Goal: Task Accomplishment & Management: Use online tool/utility

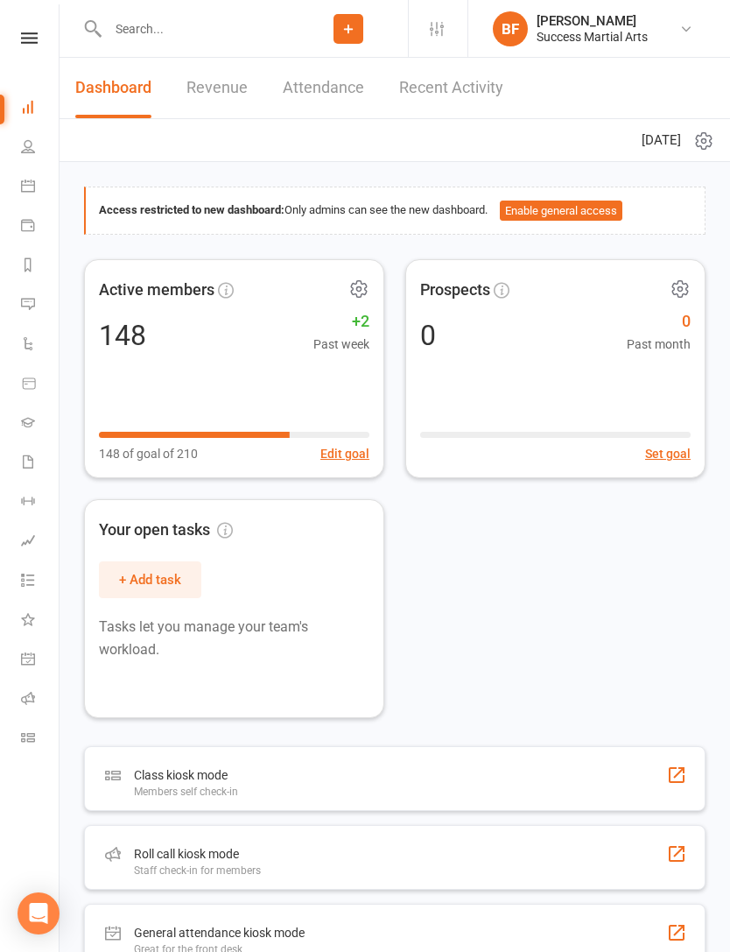
click at [168, 857] on div "Roll call kiosk mode" at bounding box center [197, 853] width 127 height 21
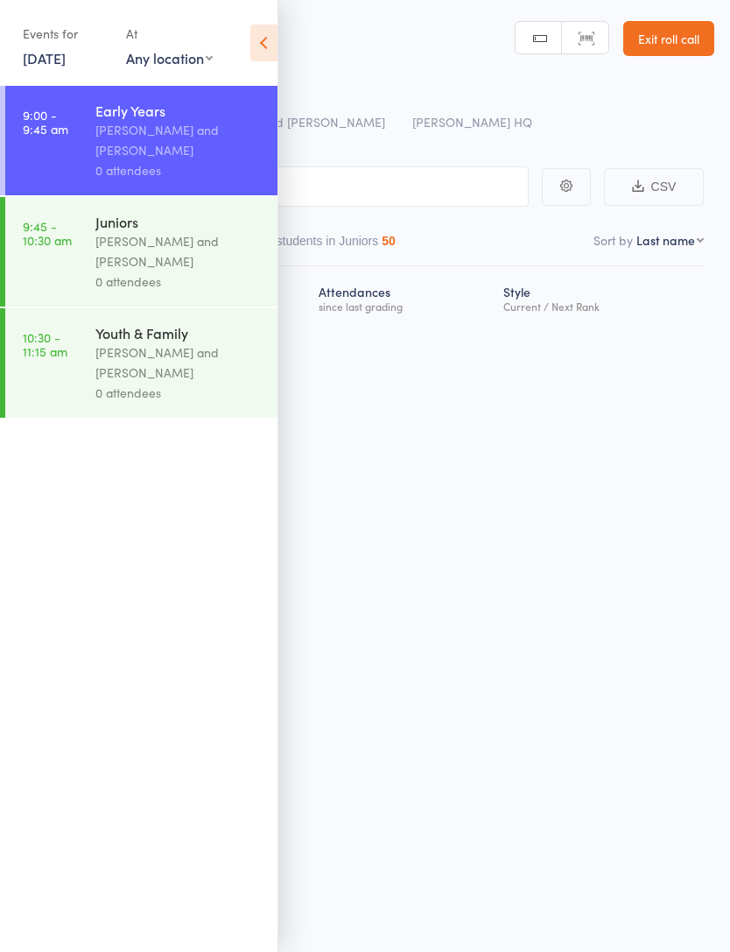
click at [259, 60] on icon at bounding box center [263, 43] width 27 height 37
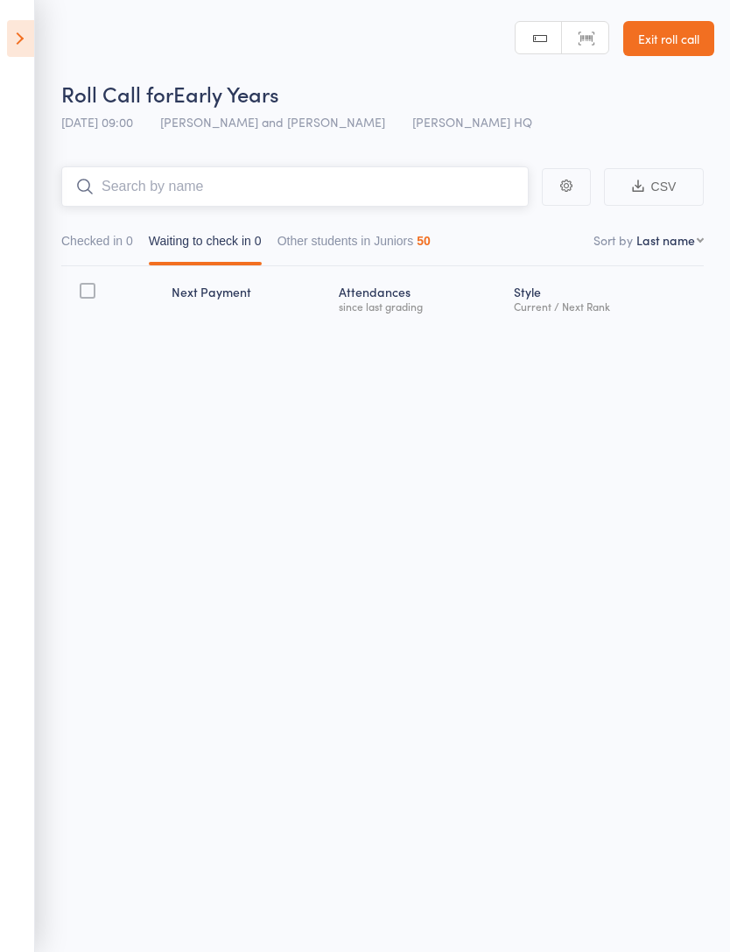
click at [378, 197] on input "search" at bounding box center [295, 186] width 468 height 40
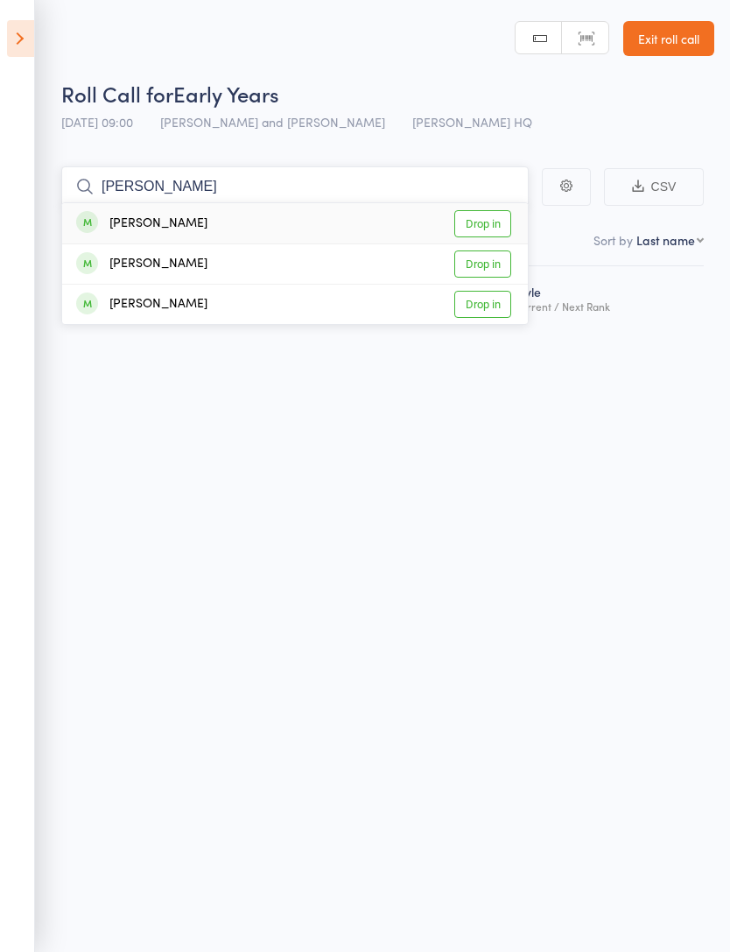
type input "Arthur"
click at [387, 222] on div "Arthur Liu Drop in" at bounding box center [295, 223] width 466 height 40
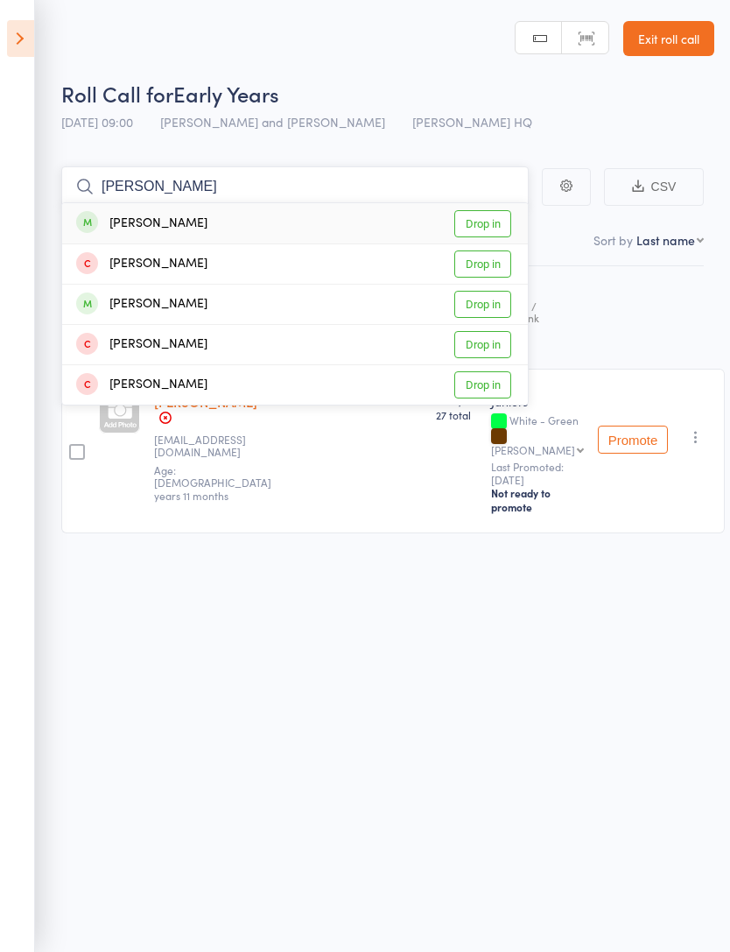
type input "Nicole"
click at [363, 212] on div "Nicole Yusef Drop in" at bounding box center [295, 223] width 466 height 40
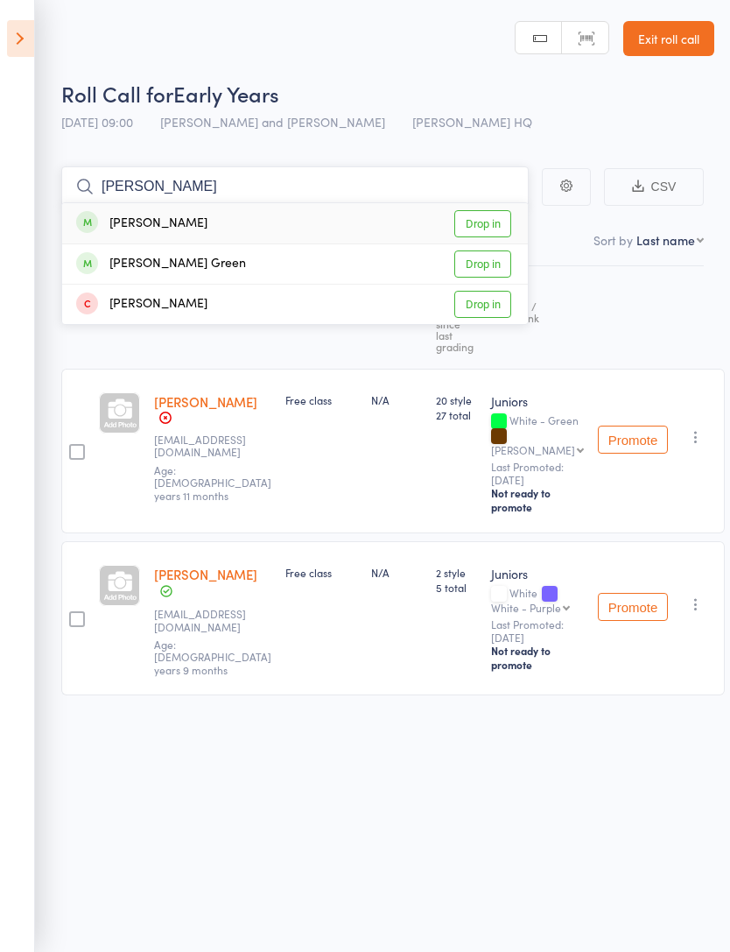
type input "Gregory"
click at [288, 218] on div "Gregory Carpenter Drop in" at bounding box center [295, 223] width 466 height 40
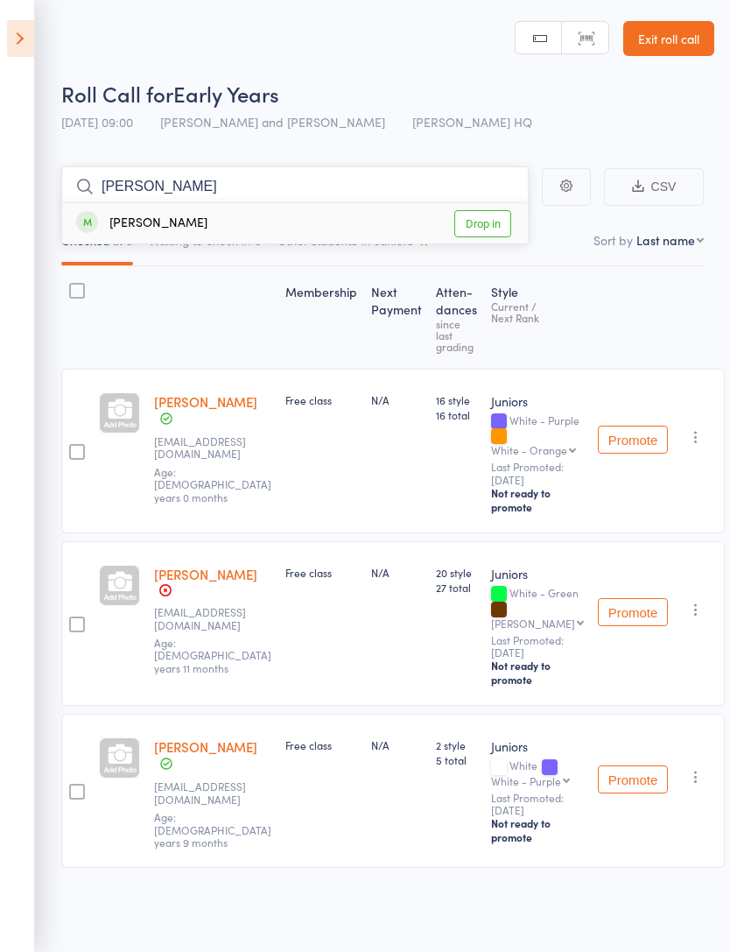
type input "Viktor"
click at [141, 225] on div "Victor Kowalski" at bounding box center [141, 224] width 131 height 20
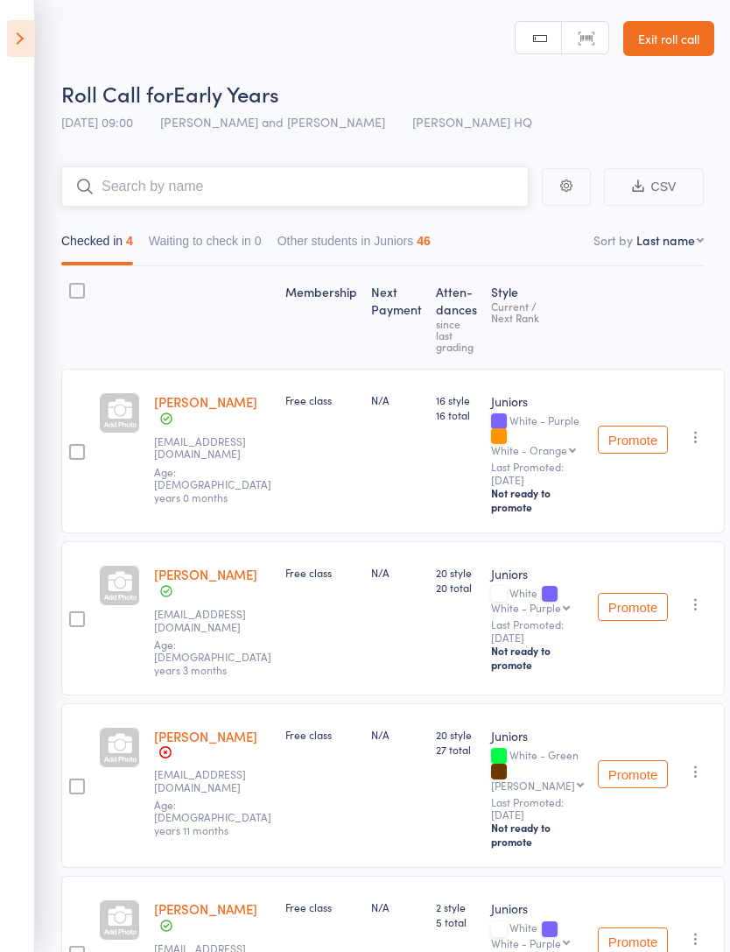
click at [378, 197] on input "search" at bounding box center [295, 186] width 468 height 40
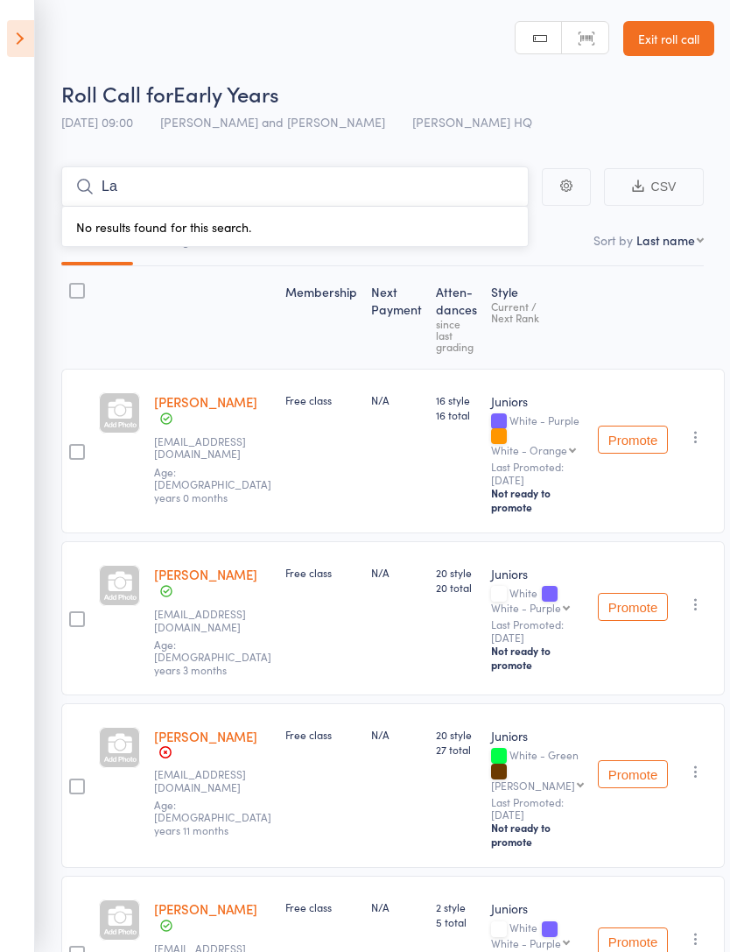
type input "L"
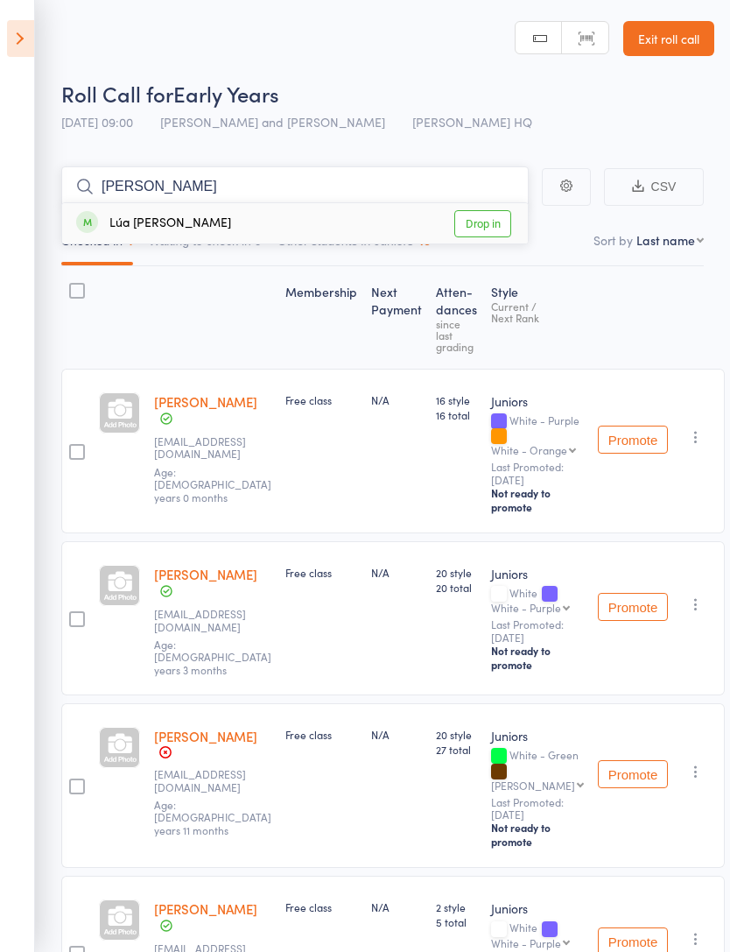
type input "Downing"
click at [379, 208] on div "Lúa Loira Downing Drop in" at bounding box center [295, 223] width 466 height 40
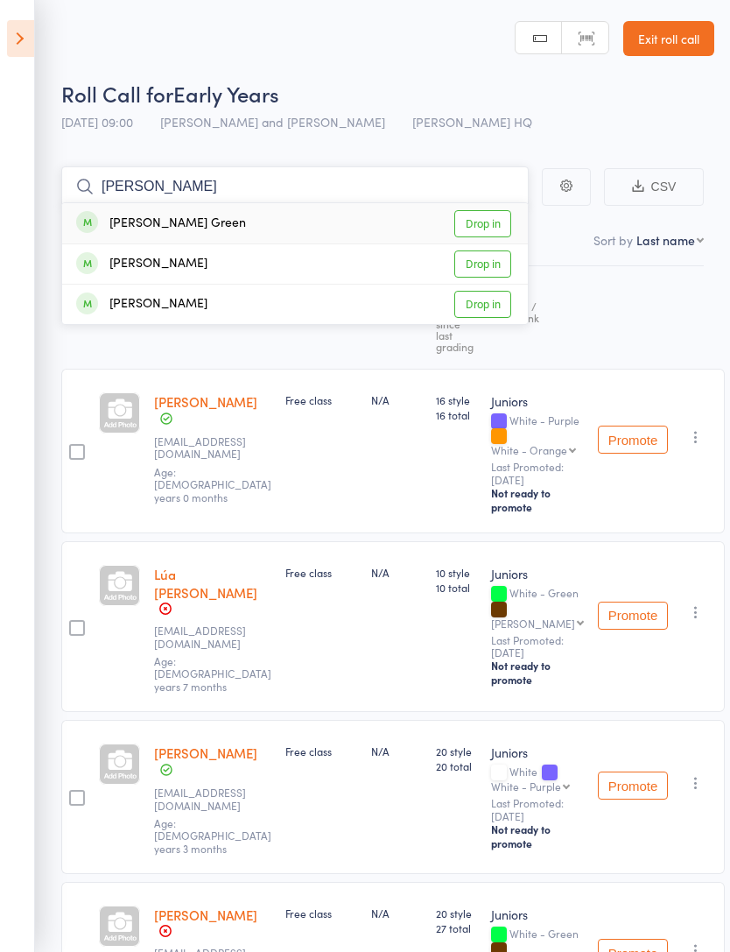
type input "Nixon"
click at [362, 219] on div "Nixon Green Drop in" at bounding box center [295, 223] width 466 height 40
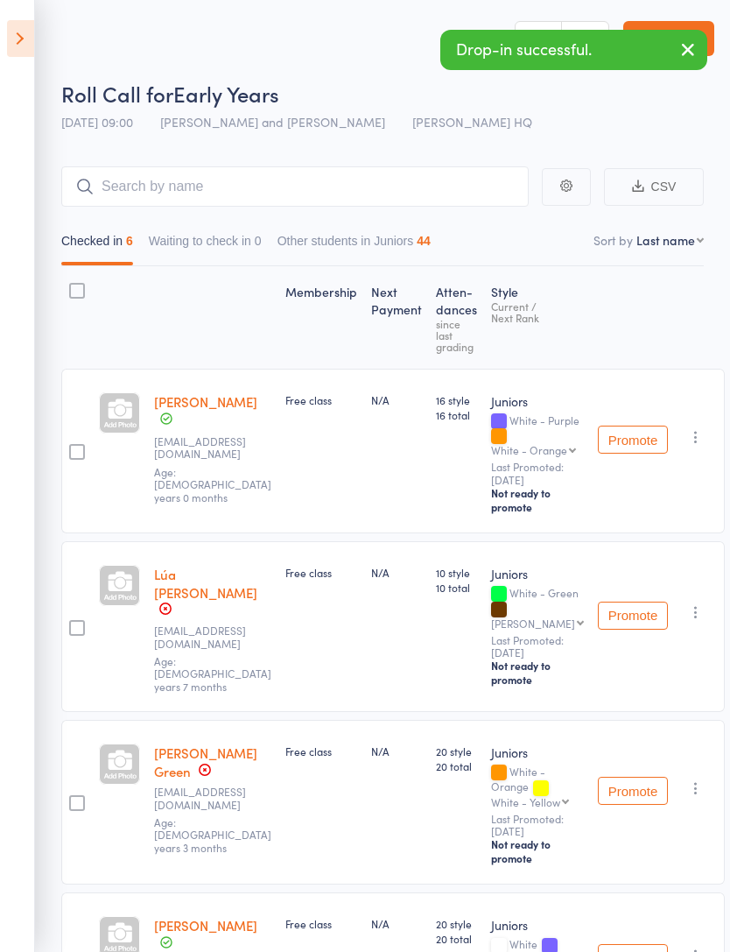
click at [339, 160] on main "CSV Checked in 6 Waiting to check in 0 Other students in Juniors 44 Sort by Las…" at bounding box center [365, 799] width 730 height 1319
click at [448, 184] on input "search" at bounding box center [295, 186] width 468 height 40
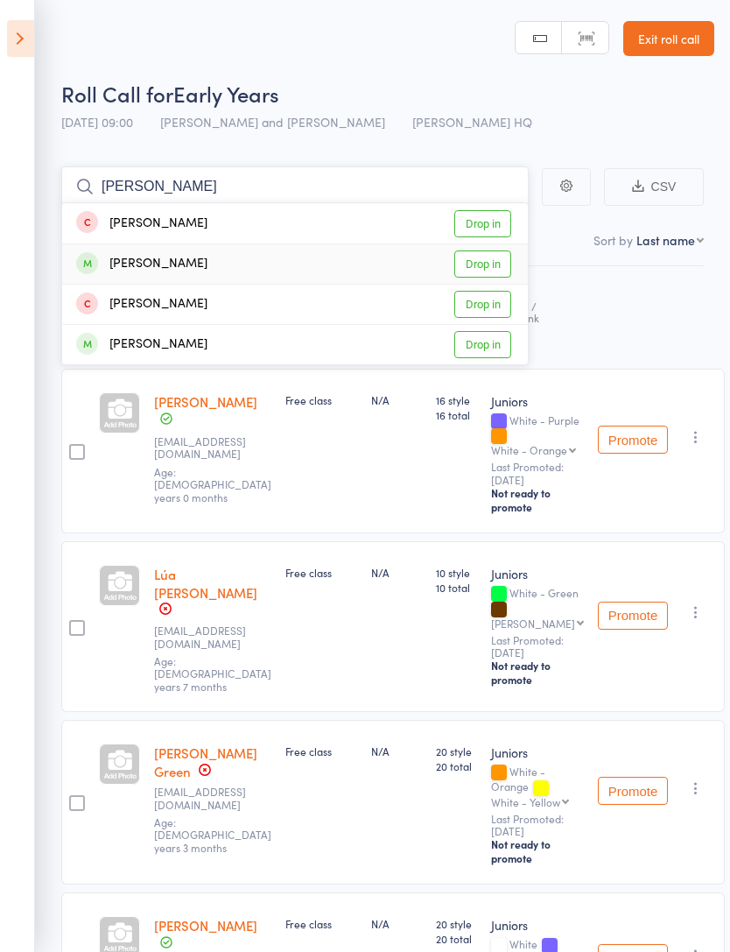
type input "Luke"
click at [311, 262] on div "Luke Williams Drop in" at bounding box center [295, 263] width 466 height 39
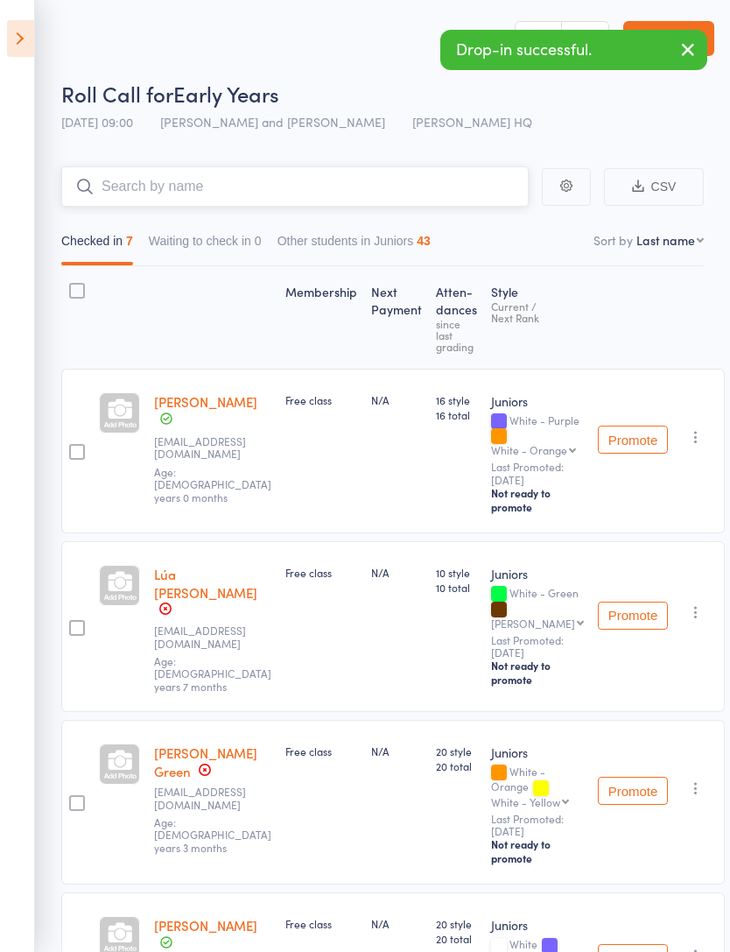
click at [365, 201] on input "search" at bounding box center [295, 186] width 468 height 40
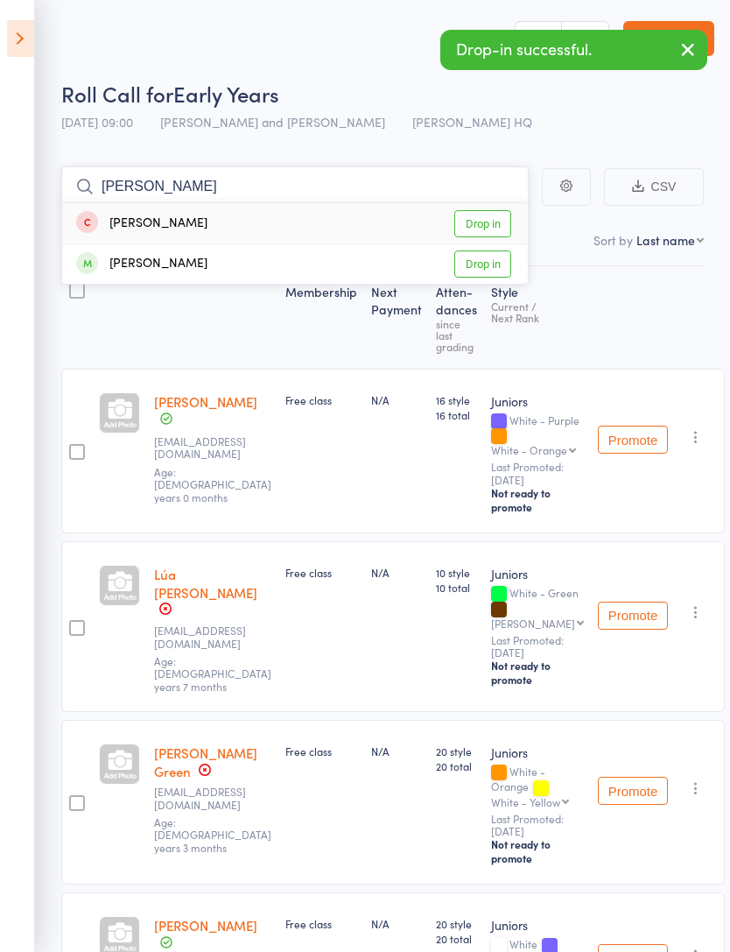
type input "Zach"
click at [342, 266] on div "Zac Williams Drop in" at bounding box center [295, 263] width 466 height 39
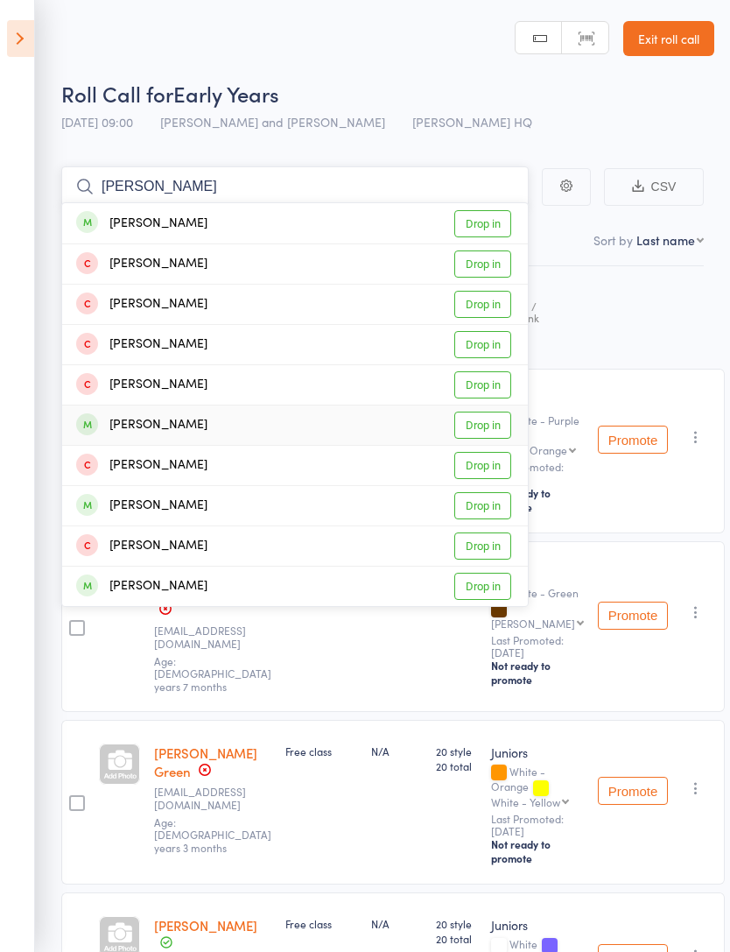
type input "harry"
click at [348, 412] on div "Harry Taylor Drop in" at bounding box center [295, 424] width 466 height 39
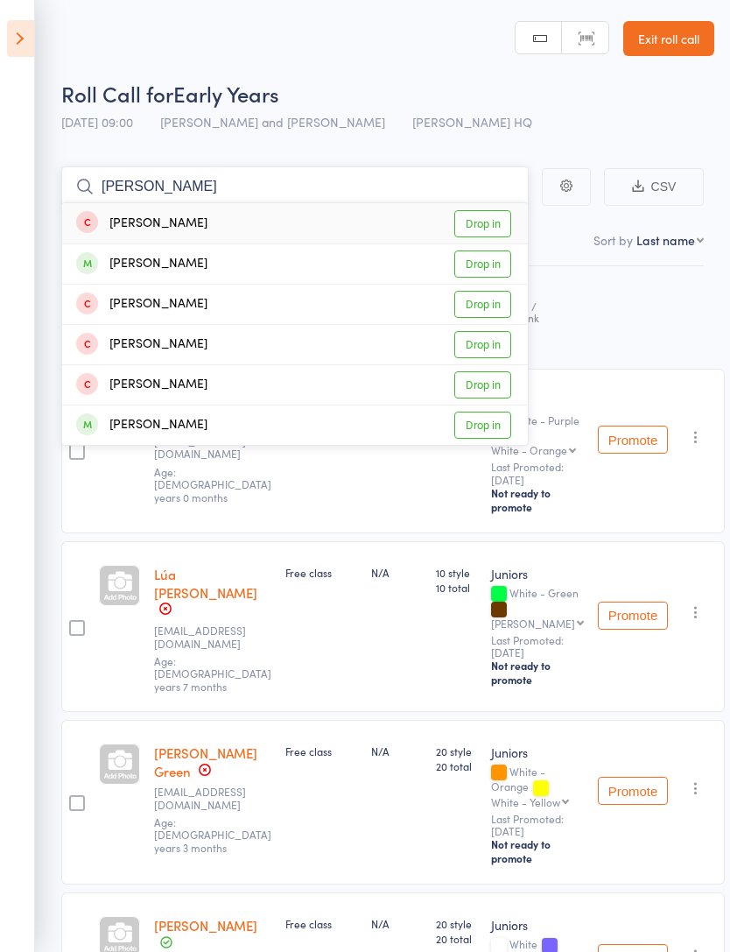
type input "josh"
click at [344, 261] on div "Joshua Hope Drop in" at bounding box center [295, 263] width 466 height 39
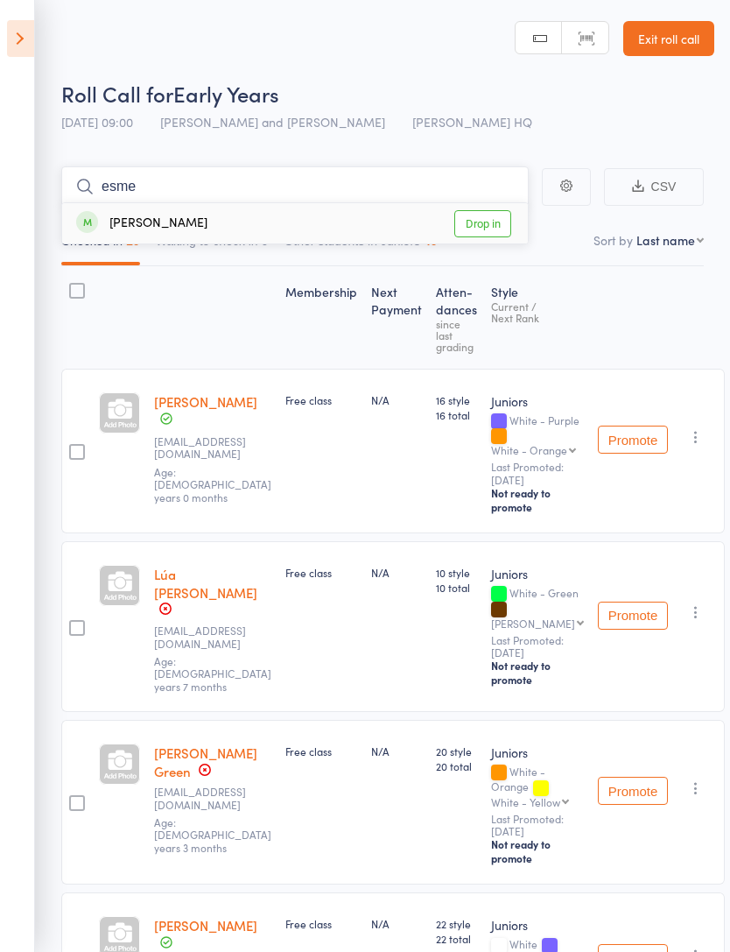
type input "esme"
click at [113, 217] on div "Esmé Curtis" at bounding box center [141, 224] width 131 height 20
click at [134, 171] on input "search" at bounding box center [295, 186] width 468 height 40
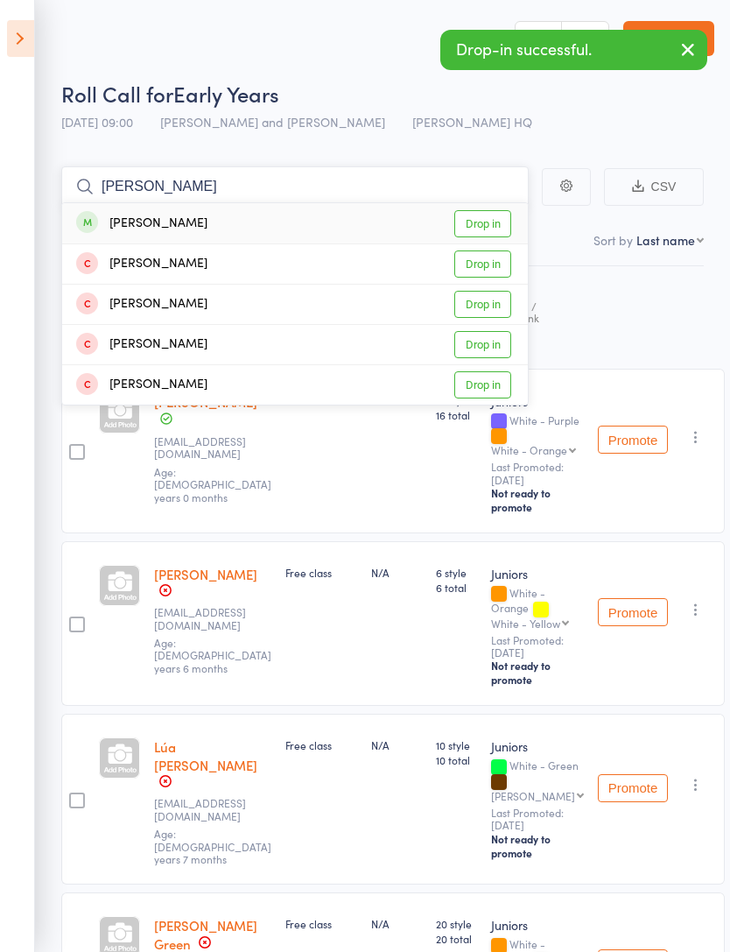
type input "Ollie"
click at [373, 222] on div "Ollie Curtis Drop in" at bounding box center [295, 223] width 466 height 40
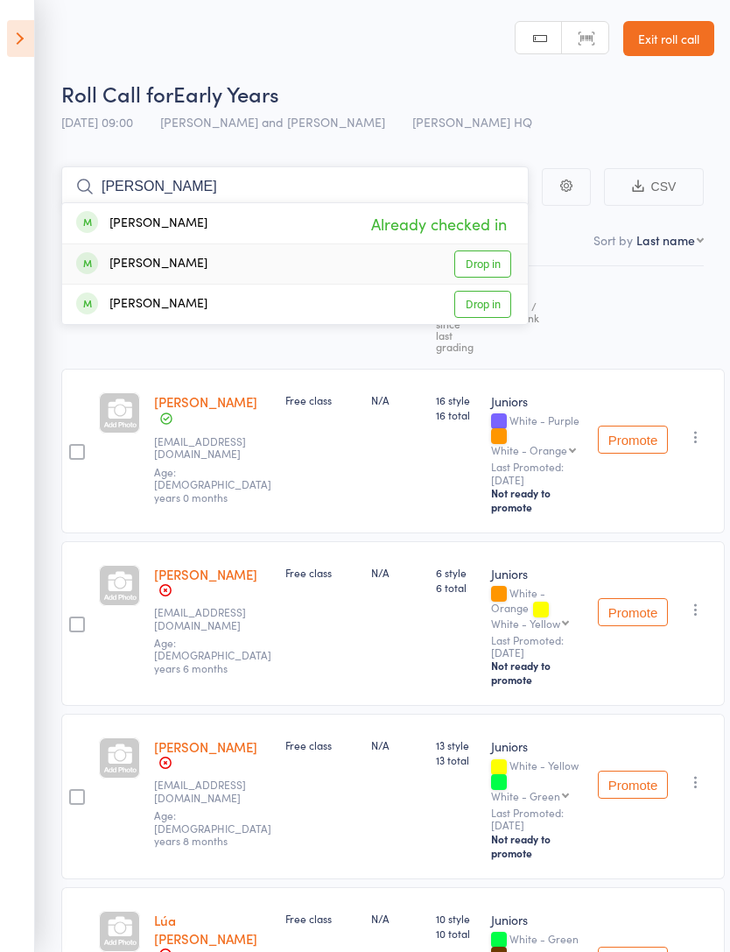
type input "arthur"
click at [282, 271] on div "Arthur Cowley Drop in" at bounding box center [295, 263] width 466 height 39
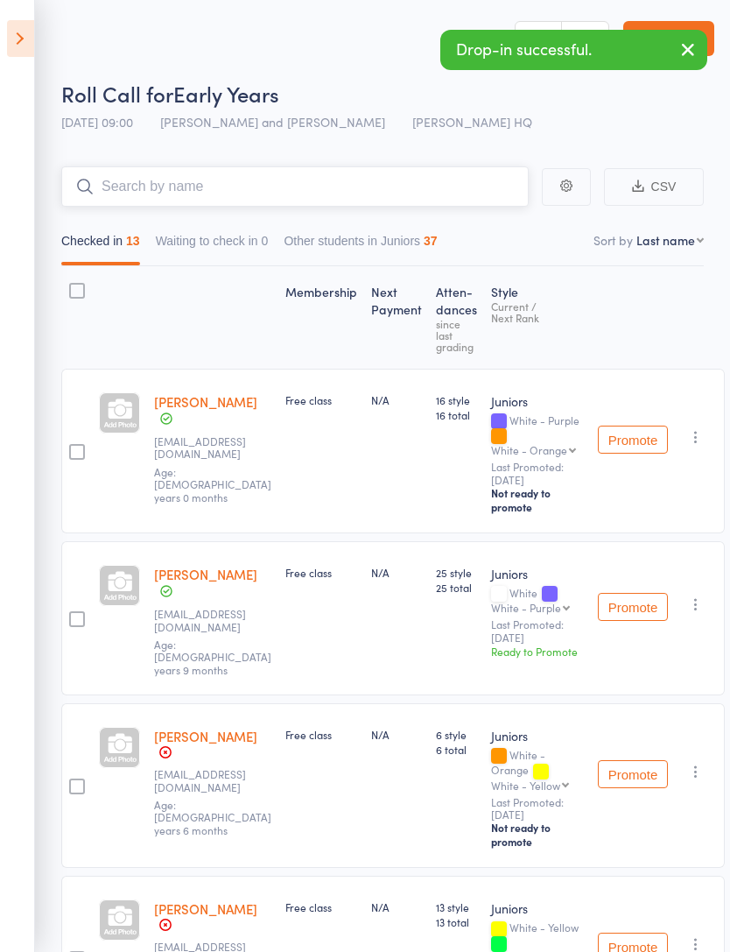
click at [335, 175] on input "search" at bounding box center [295, 186] width 468 height 40
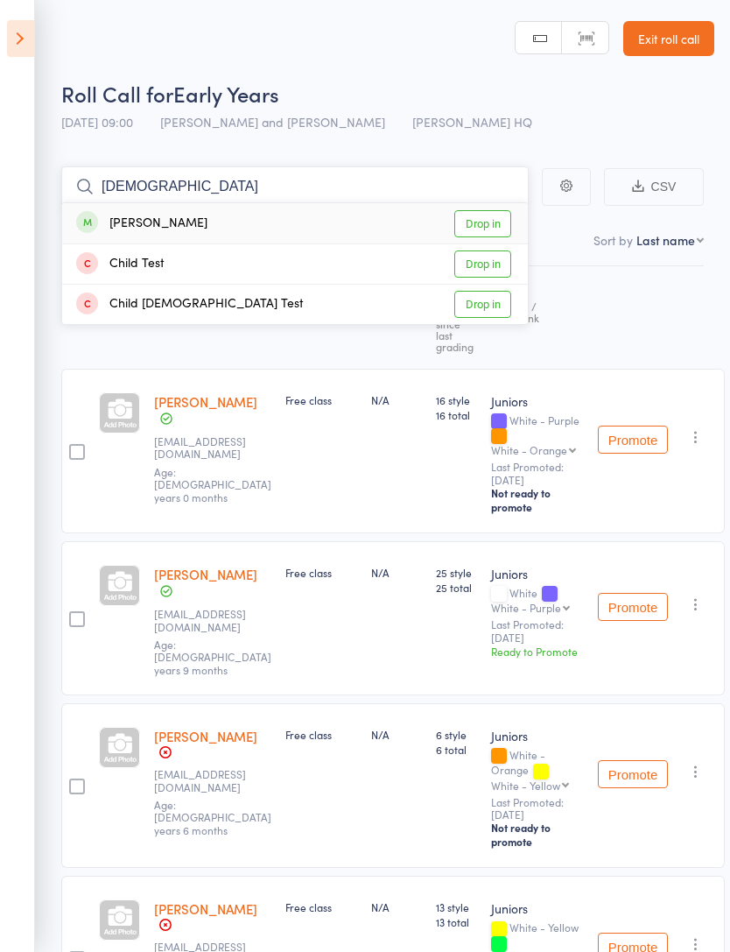
type input "Christ"
click at [369, 222] on div "Christian Carpenter Drop in" at bounding box center [295, 223] width 466 height 40
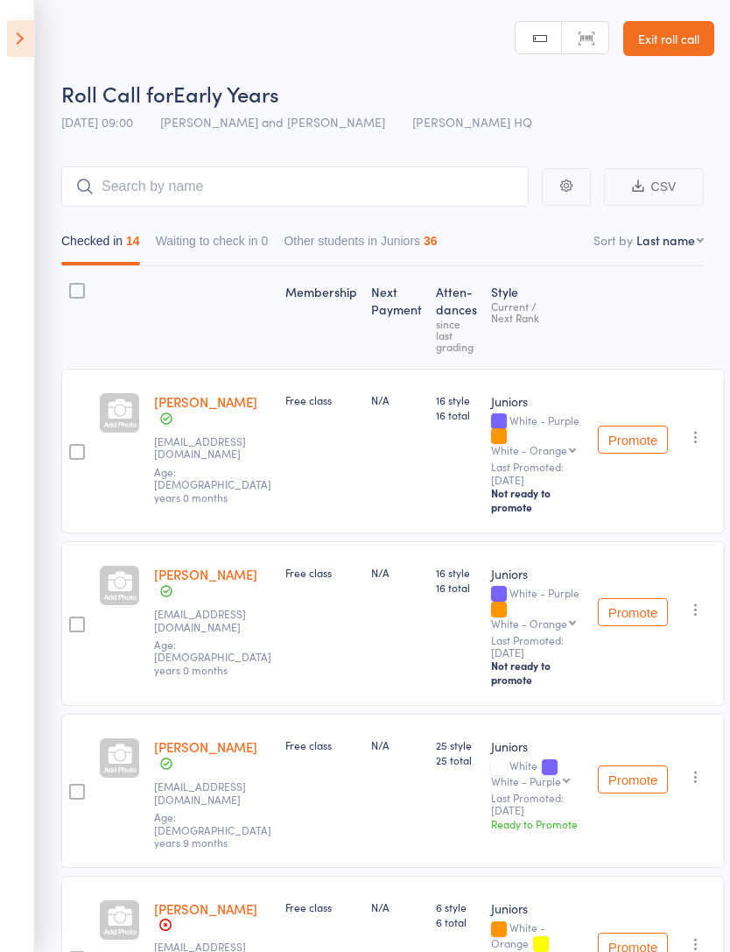
click at [32, 34] on icon at bounding box center [20, 38] width 27 height 37
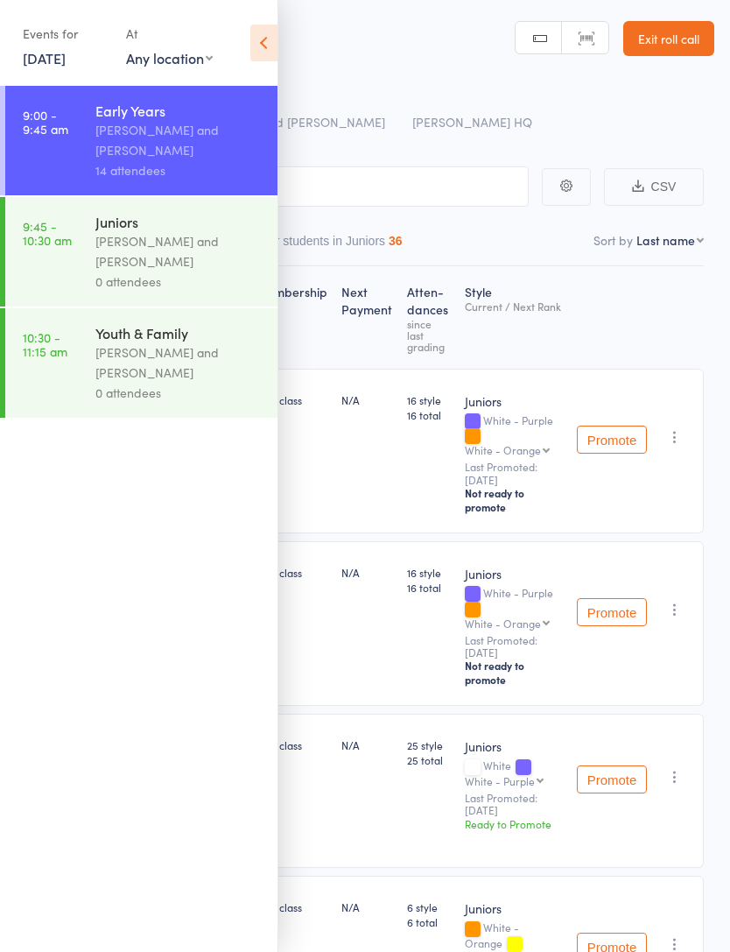
click at [183, 271] on div "Brad Fitzgerald and Kieren Kirby" at bounding box center [178, 251] width 167 height 40
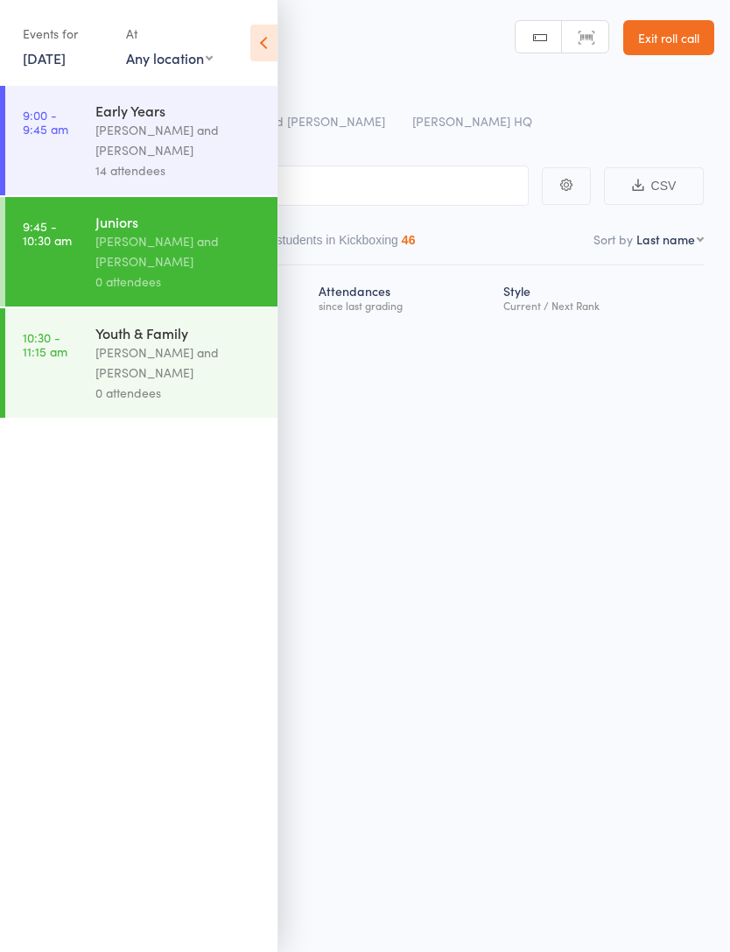
click at [546, 526] on div "Roll Call for Juniors 13 Sep 09:45 Brad Fitzgerald and Kieren Kirby Stratton HQ…" at bounding box center [365, 475] width 730 height 952
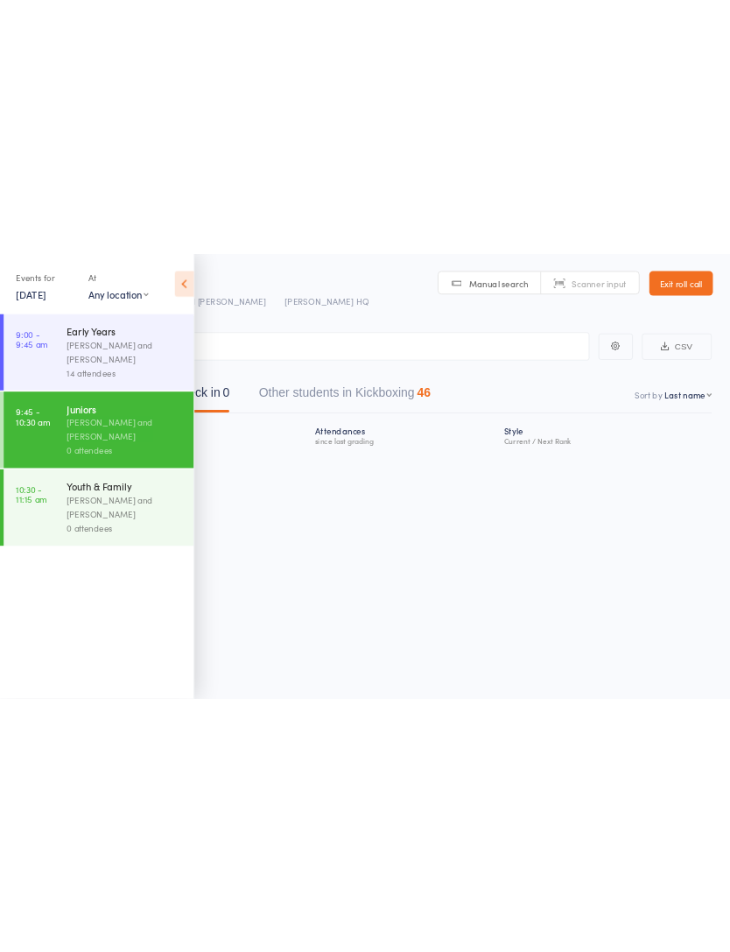
scroll to position [1, 0]
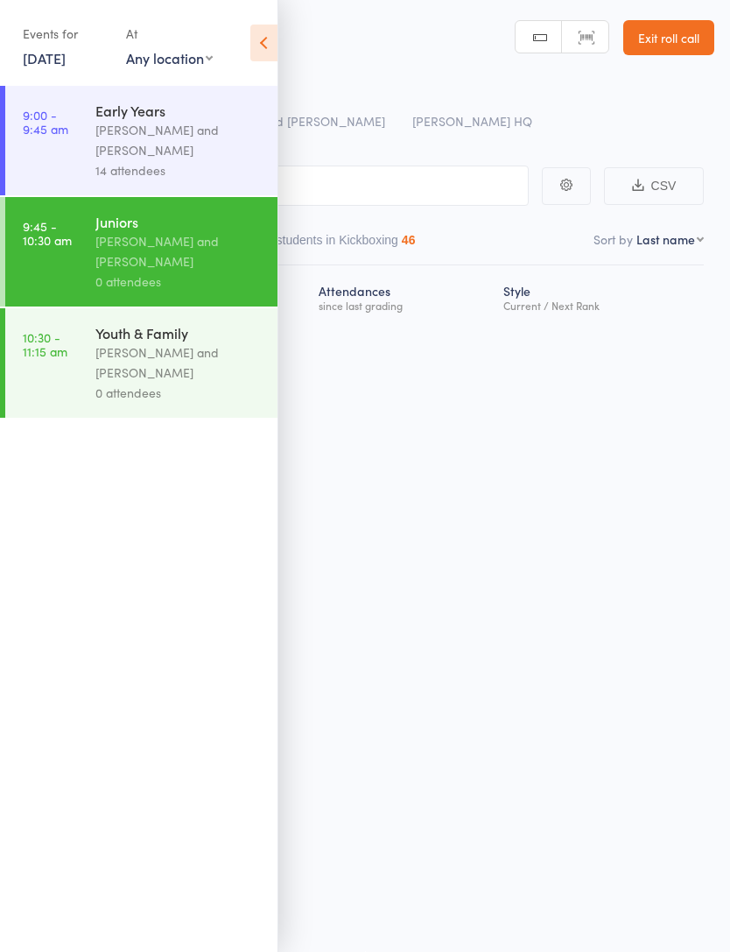
click at [264, 52] on icon at bounding box center [263, 43] width 27 height 37
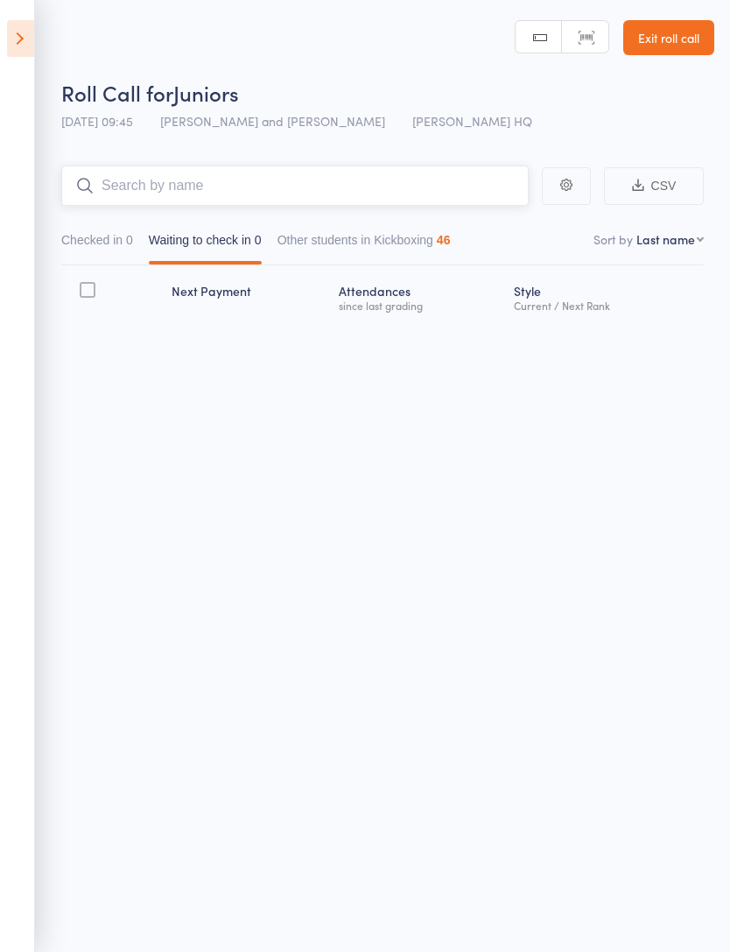
click at [146, 199] on input "search" at bounding box center [295, 186] width 468 height 40
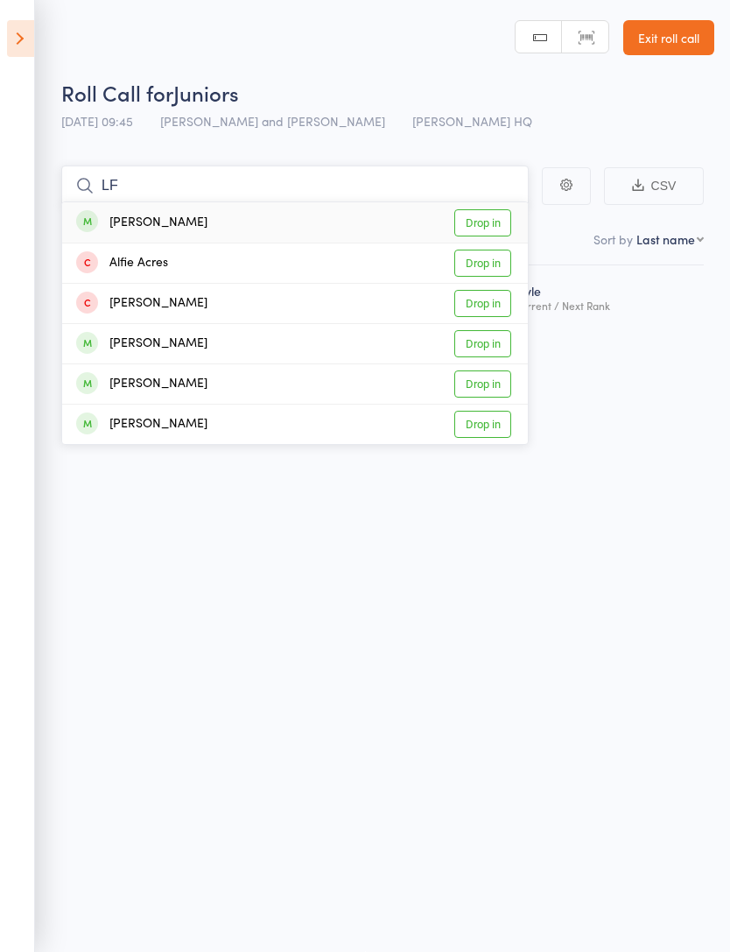
type input "L"
type input "alfie"
click at [349, 371] on div "Alfie Cottrell Drop in" at bounding box center [295, 383] width 466 height 39
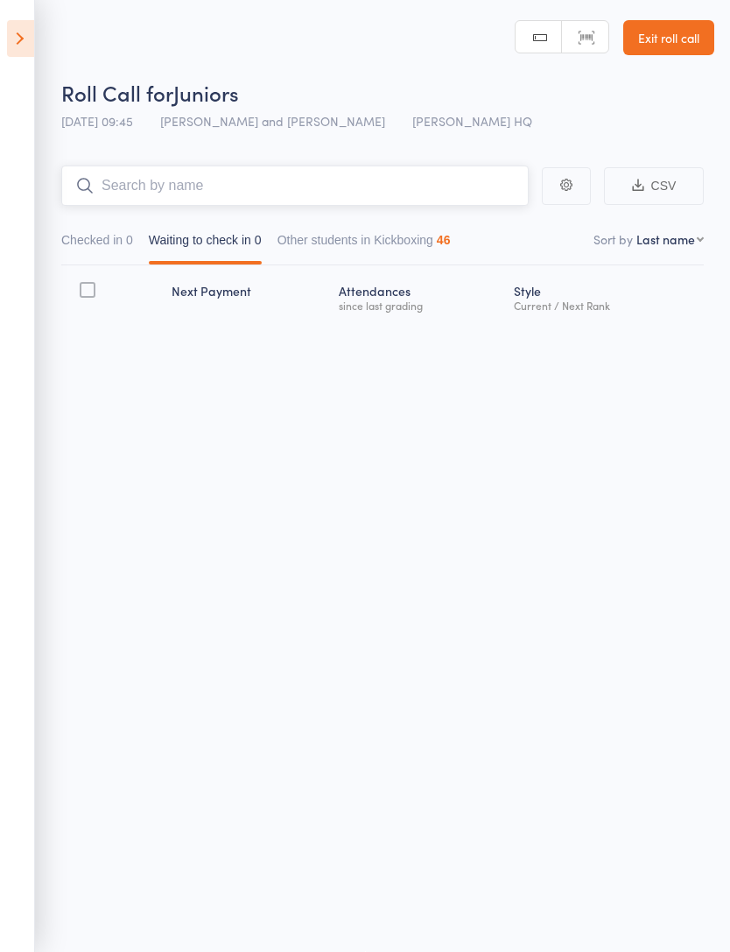
click at [363, 187] on input "search" at bounding box center [295, 186] width 468 height 40
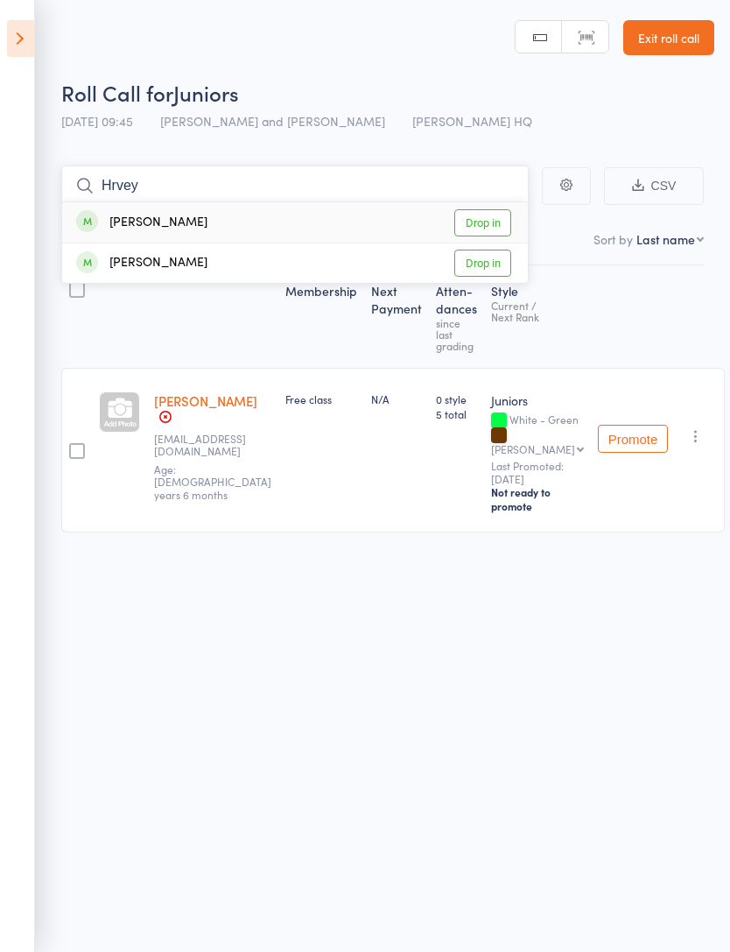
type input "Hrvey"
click at [378, 215] on div "Harvey Clark Drop in" at bounding box center [295, 222] width 466 height 40
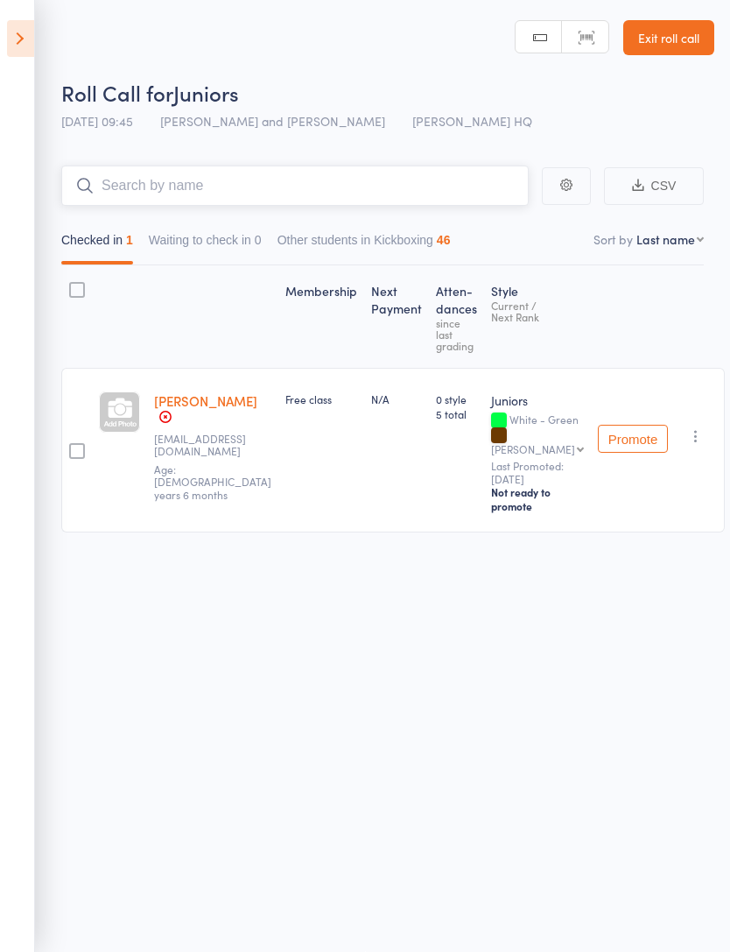
click at [389, 173] on input "search" at bounding box center [295, 186] width 468 height 40
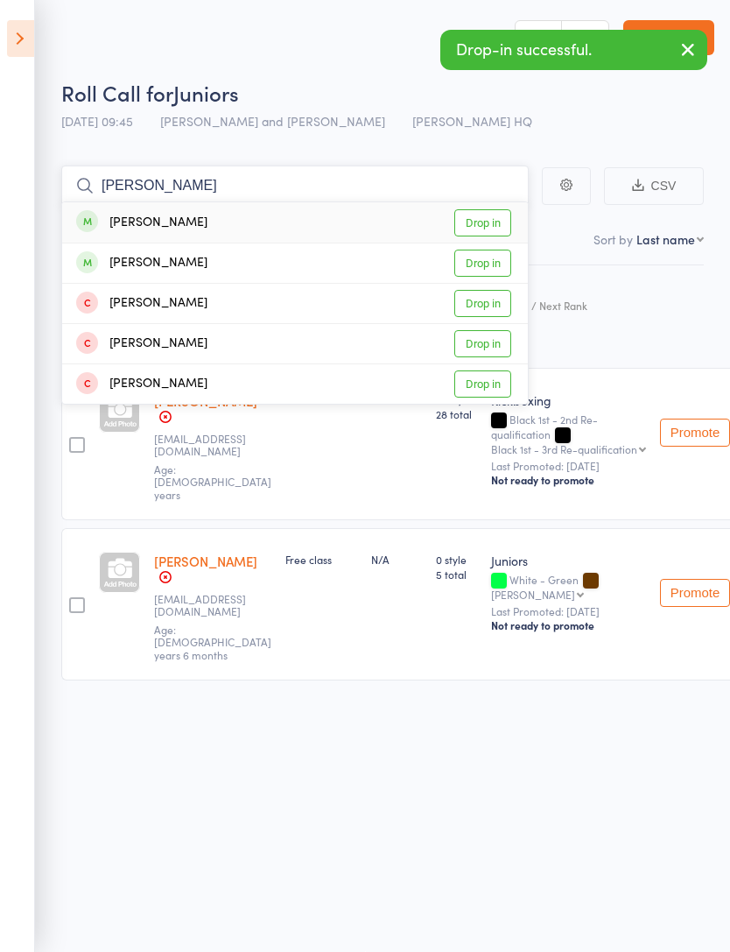
type input "Finley"
click at [338, 220] on div "Finley Clark Drop in" at bounding box center [295, 222] width 466 height 40
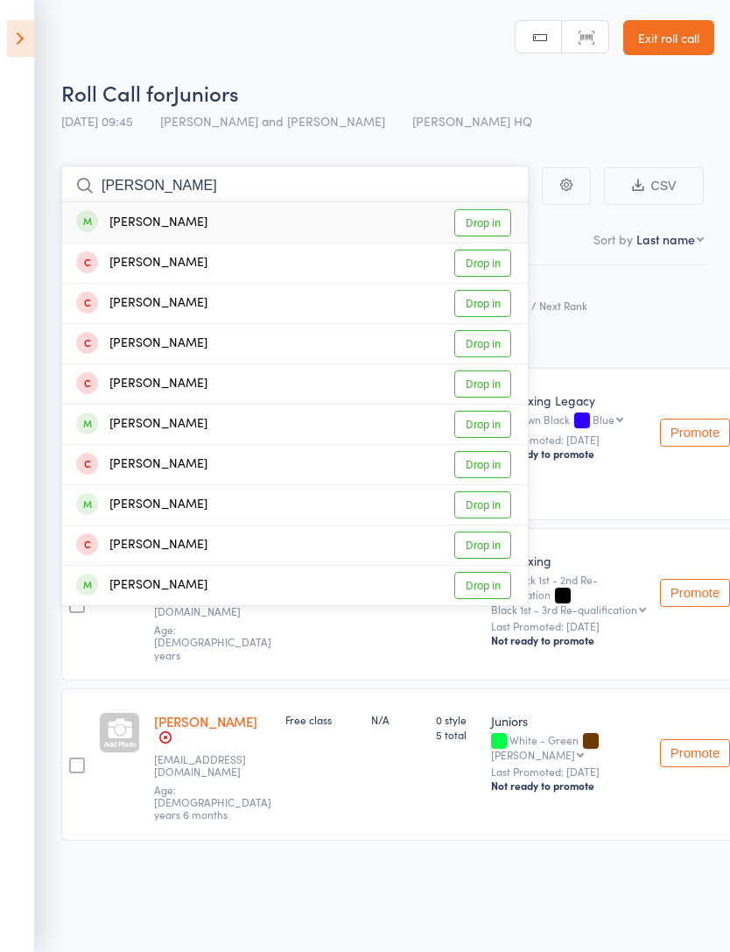
type input "harry"
click at [274, 214] on div "Harry Sharp Drop in" at bounding box center [295, 222] width 466 height 40
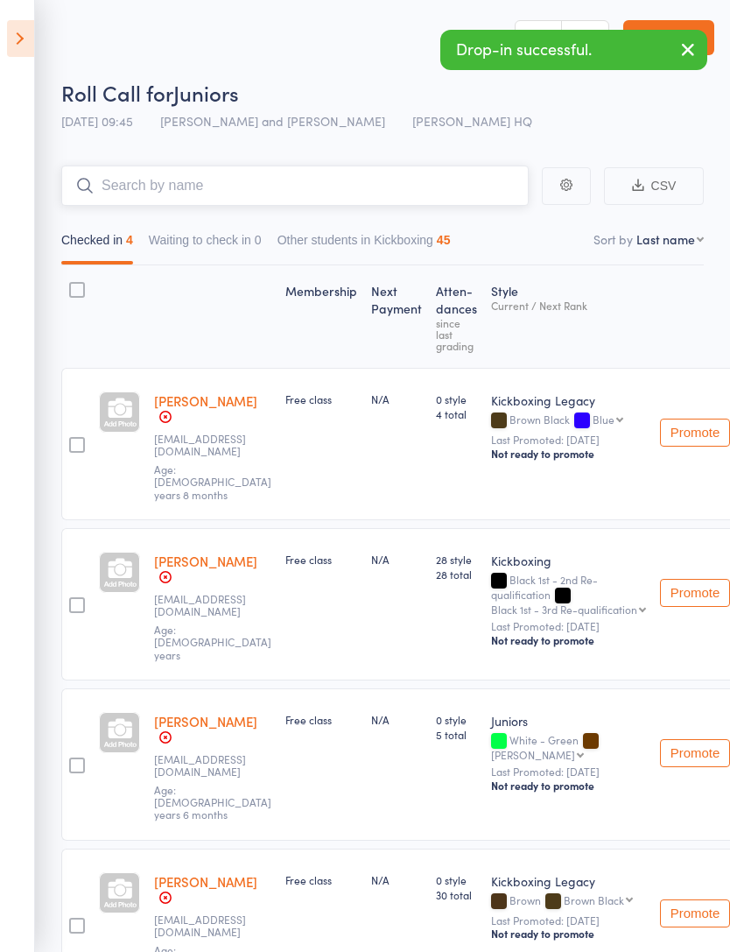
click at [369, 183] on input "search" at bounding box center [295, 186] width 468 height 40
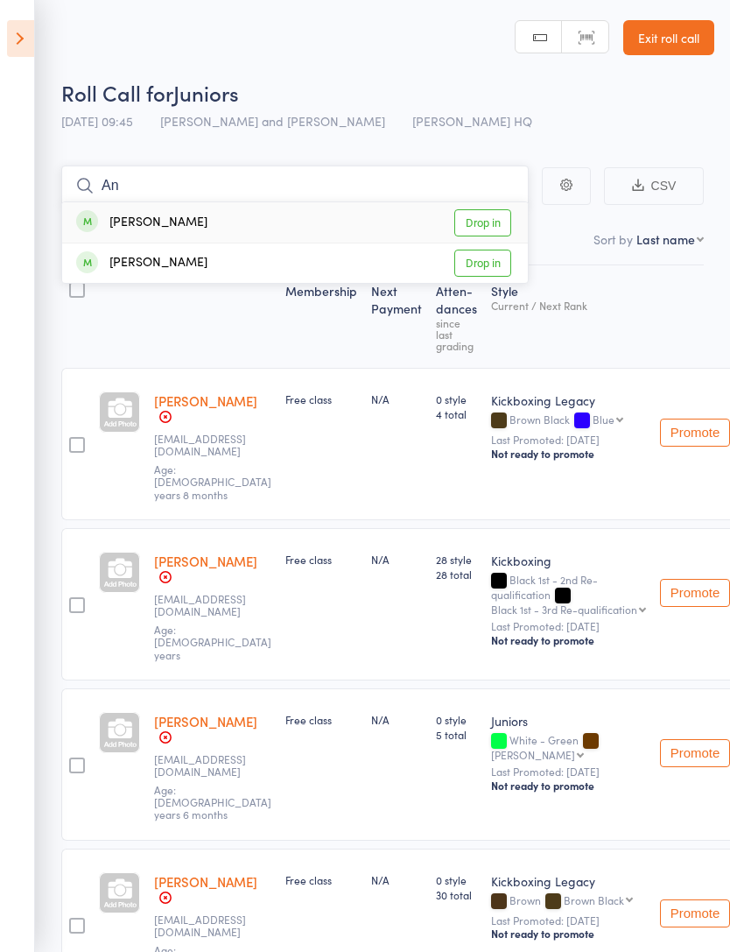
type input "An"
click at [367, 224] on div "Anik Rajendiran Drop in" at bounding box center [295, 222] width 466 height 40
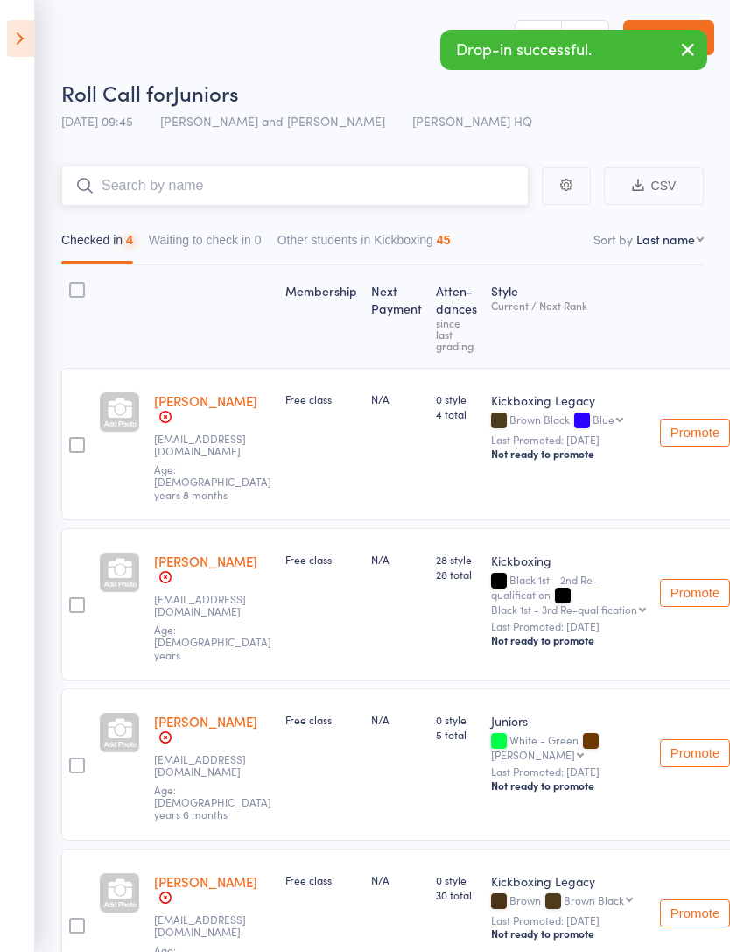
click at [371, 183] on input "search" at bounding box center [295, 186] width 468 height 40
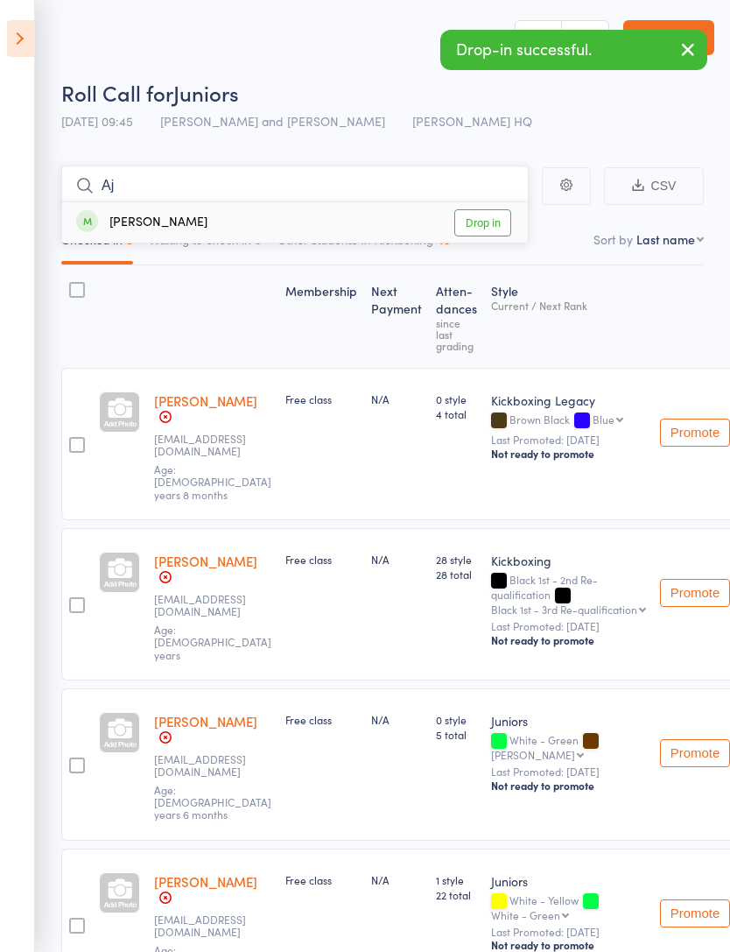
type input "A"
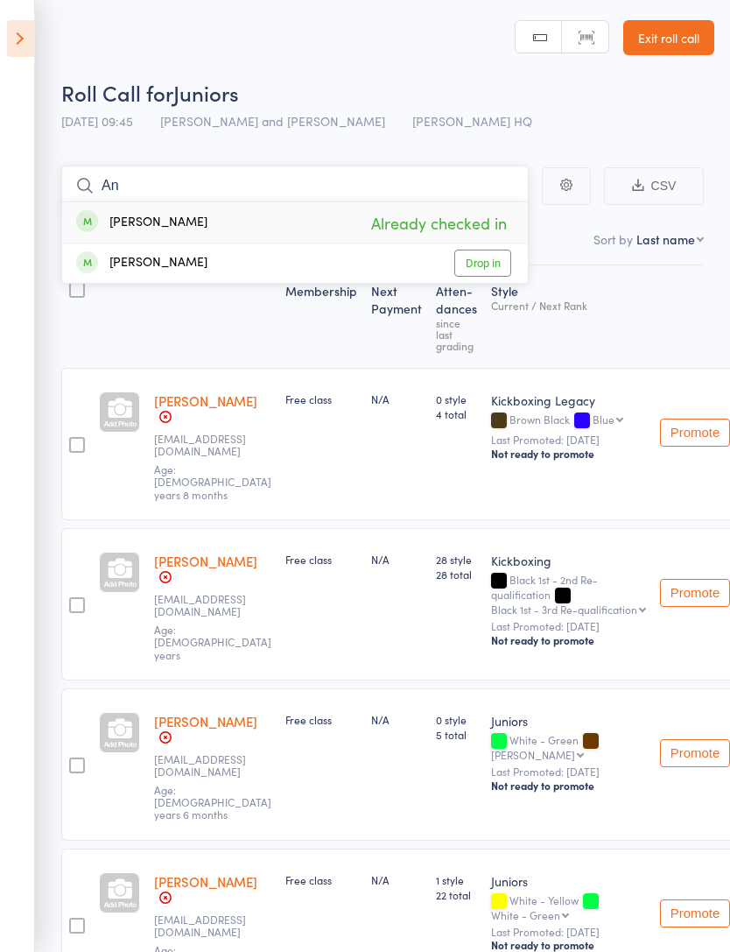
type input "An"
click at [395, 252] on div "Anaya Rajendiran Drop in" at bounding box center [295, 262] width 466 height 39
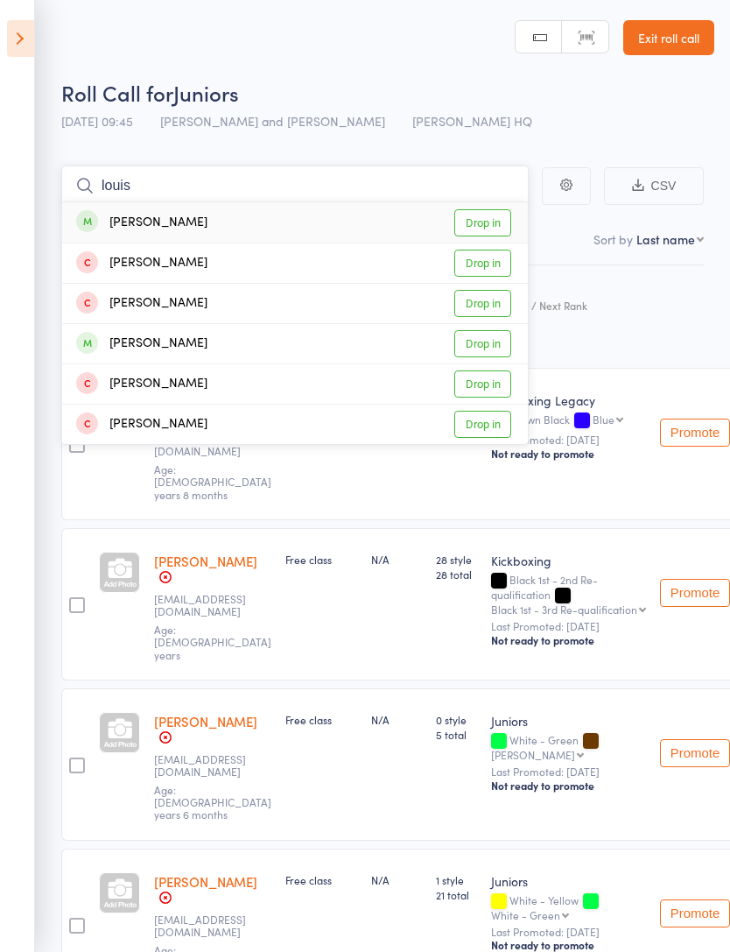
type input "louis"
click at [123, 229] on div "Louis Seaton" at bounding box center [141, 223] width 131 height 20
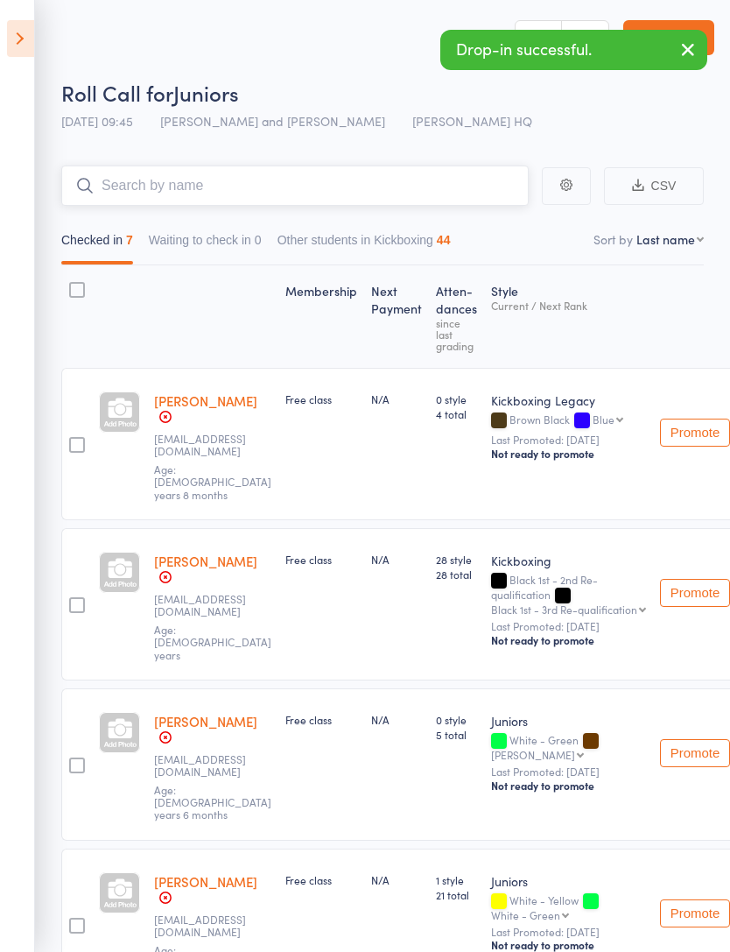
click at [457, 185] on input "search" at bounding box center [295, 186] width 468 height 40
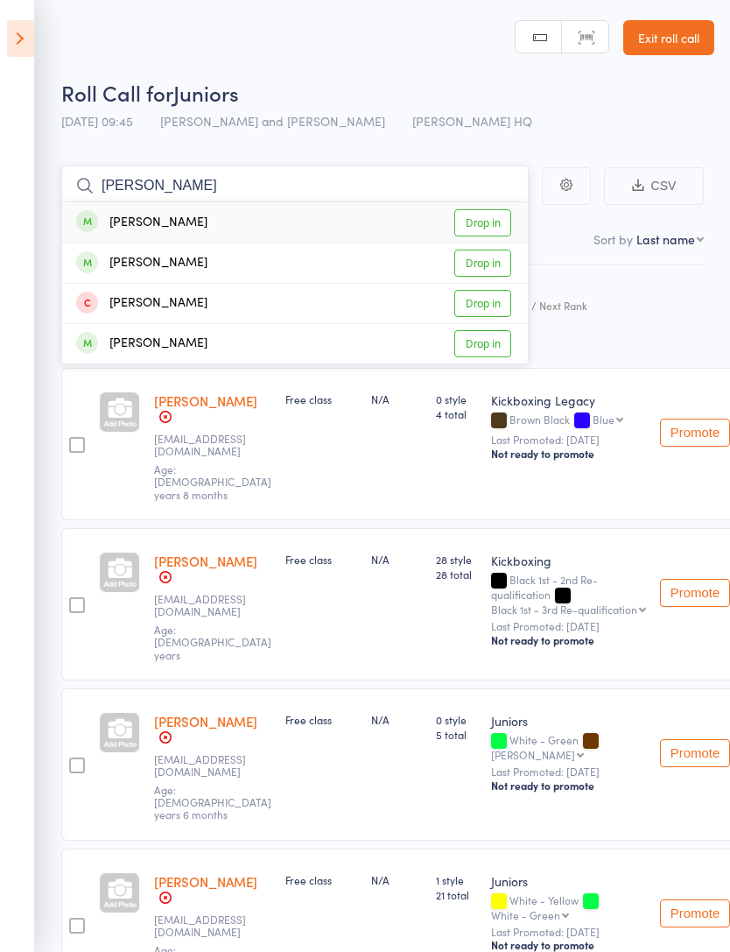
type input "Frank"
click at [245, 219] on div "Frank Barnett Drop in" at bounding box center [295, 222] width 466 height 40
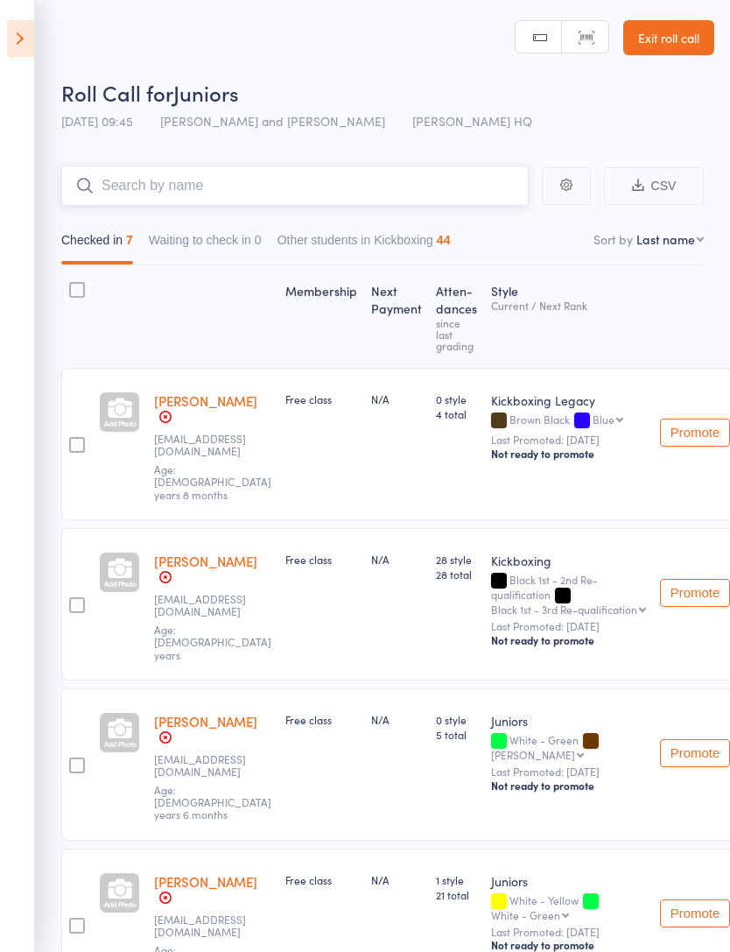
click at [283, 199] on input "search" at bounding box center [295, 186] width 468 height 40
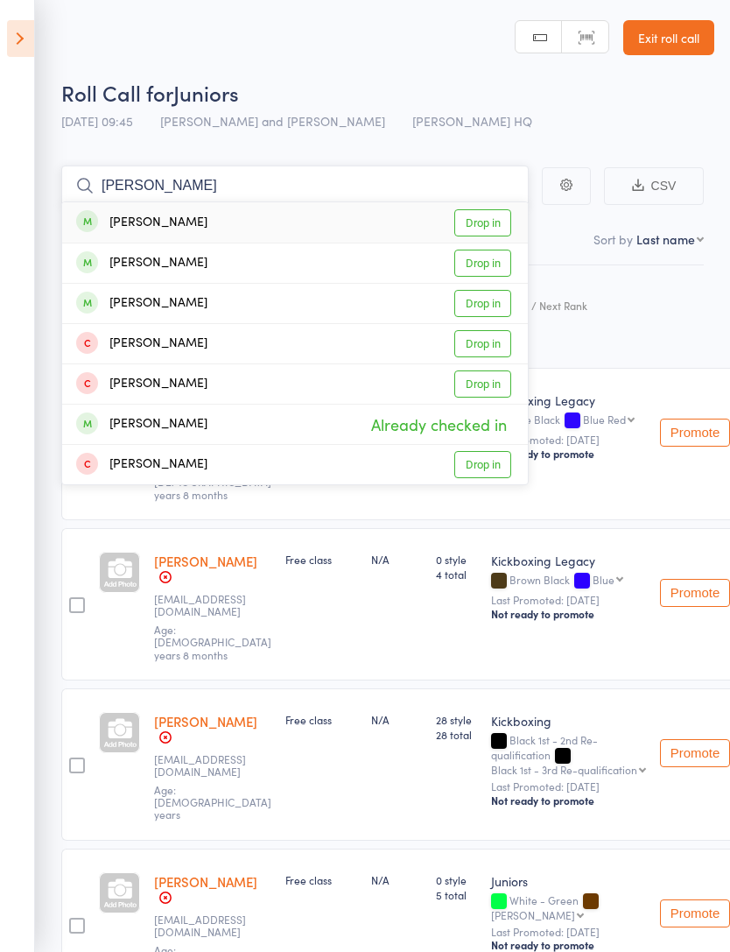
type input "Connie"
click at [364, 218] on div "Connie Amato Drop in" at bounding box center [295, 222] width 466 height 40
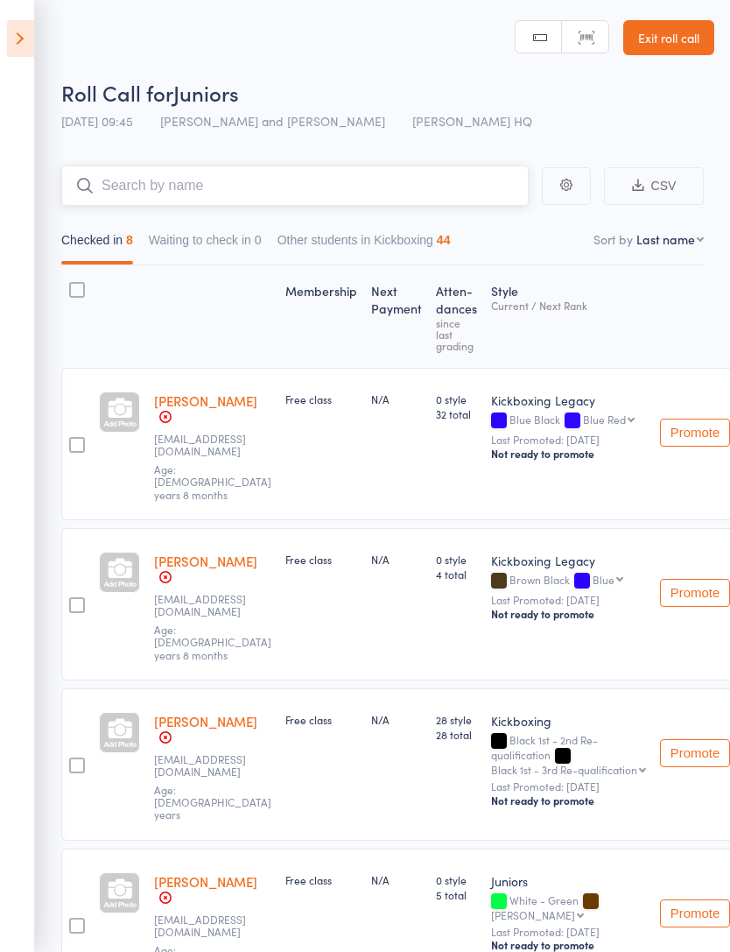
click at [399, 172] on input "search" at bounding box center [295, 186] width 468 height 40
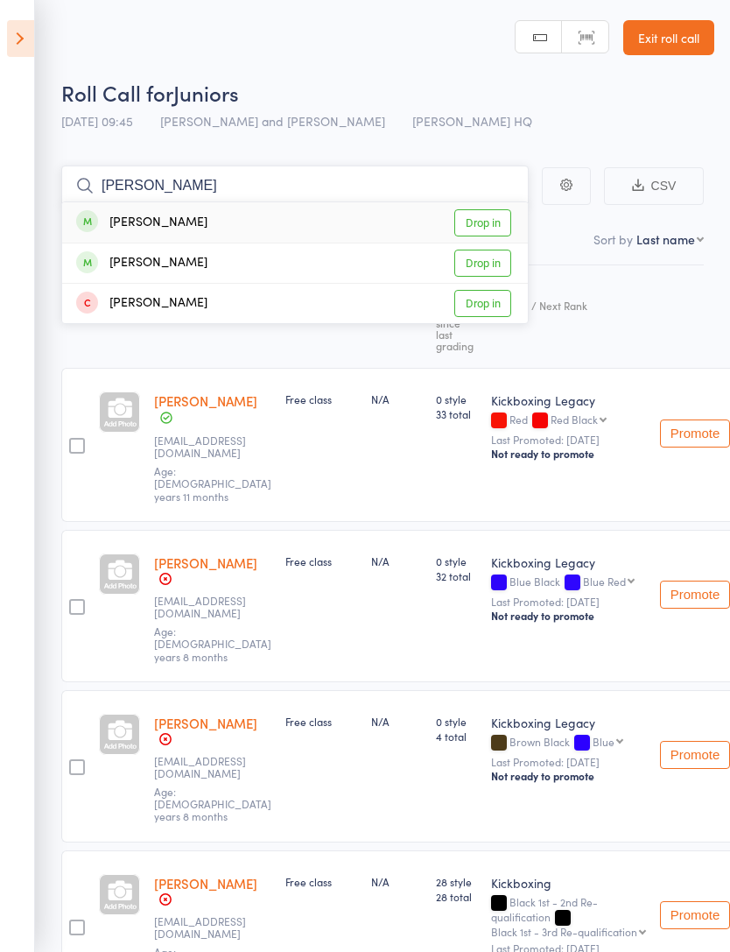
type input "Chloe"
click at [342, 213] on div "Chloe Amato Drop in" at bounding box center [295, 222] width 466 height 40
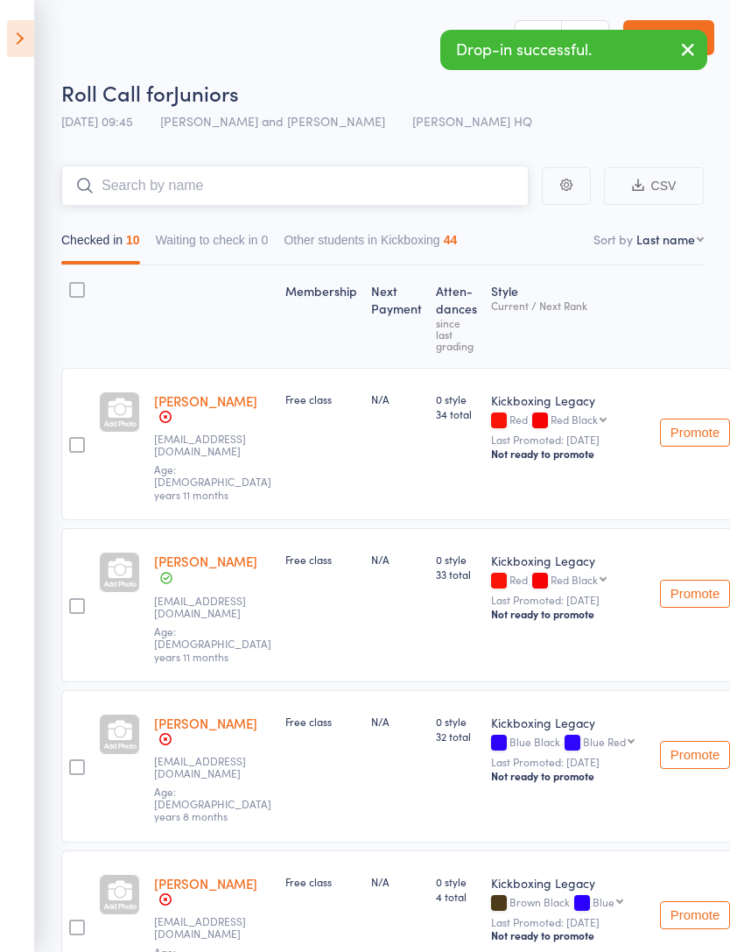
click at [430, 180] on input "search" at bounding box center [295, 186] width 468 height 40
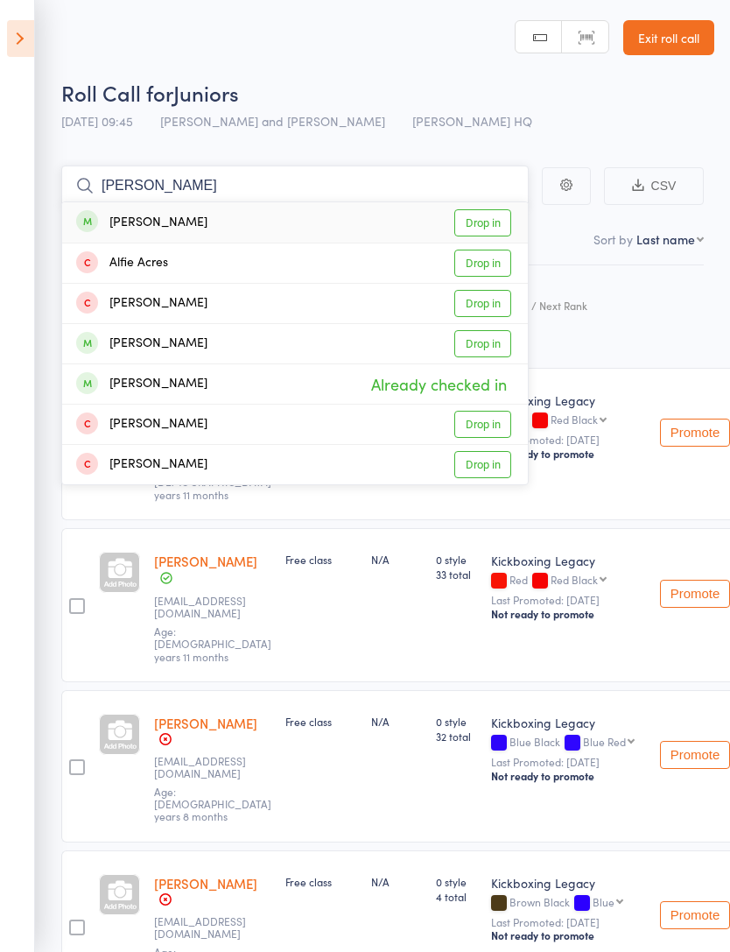
type input "Alfie"
click at [340, 342] on div "Alfie Smith Drop in" at bounding box center [295, 343] width 466 height 39
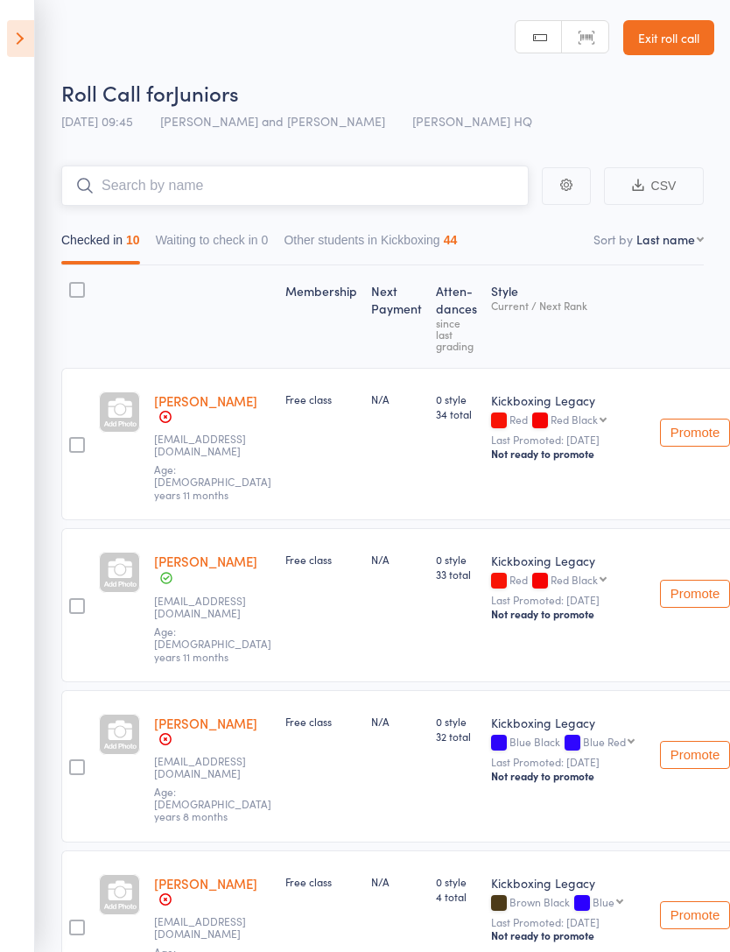
click at [377, 197] on input "search" at bounding box center [295, 186] width 468 height 40
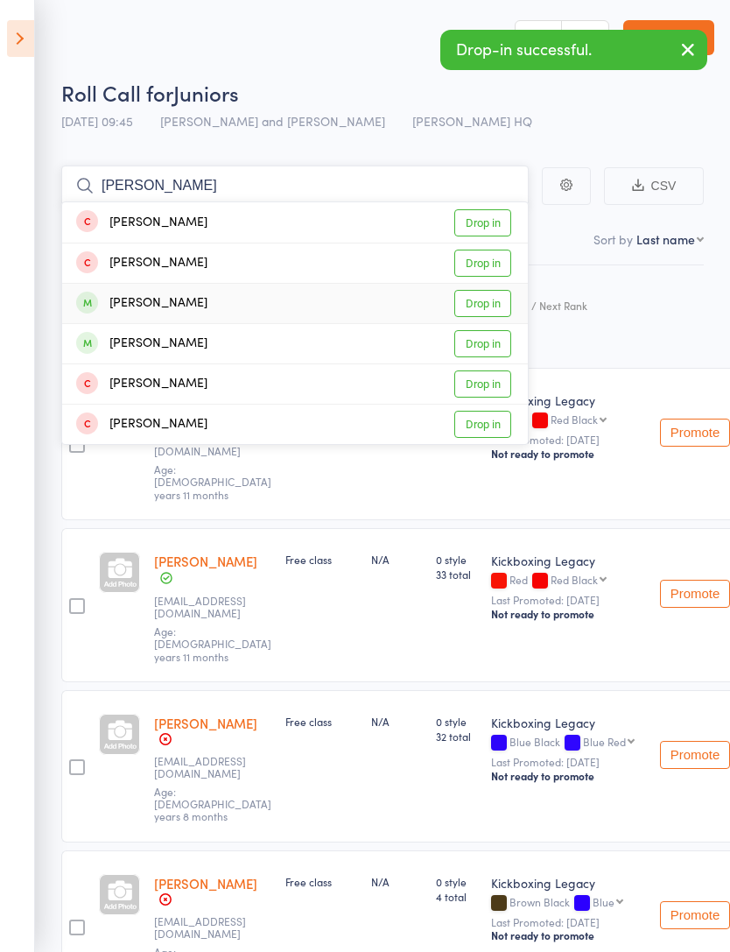
type input "Mason"
click at [370, 302] on div "Mason Gurung Drop in" at bounding box center [295, 303] width 466 height 39
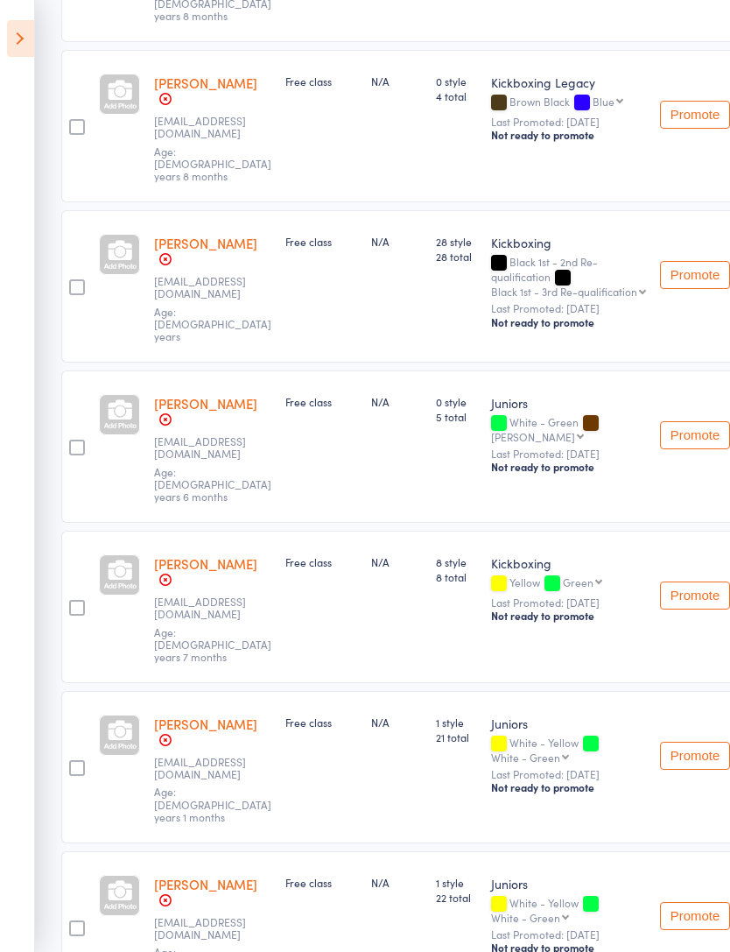
scroll to position [934, 0]
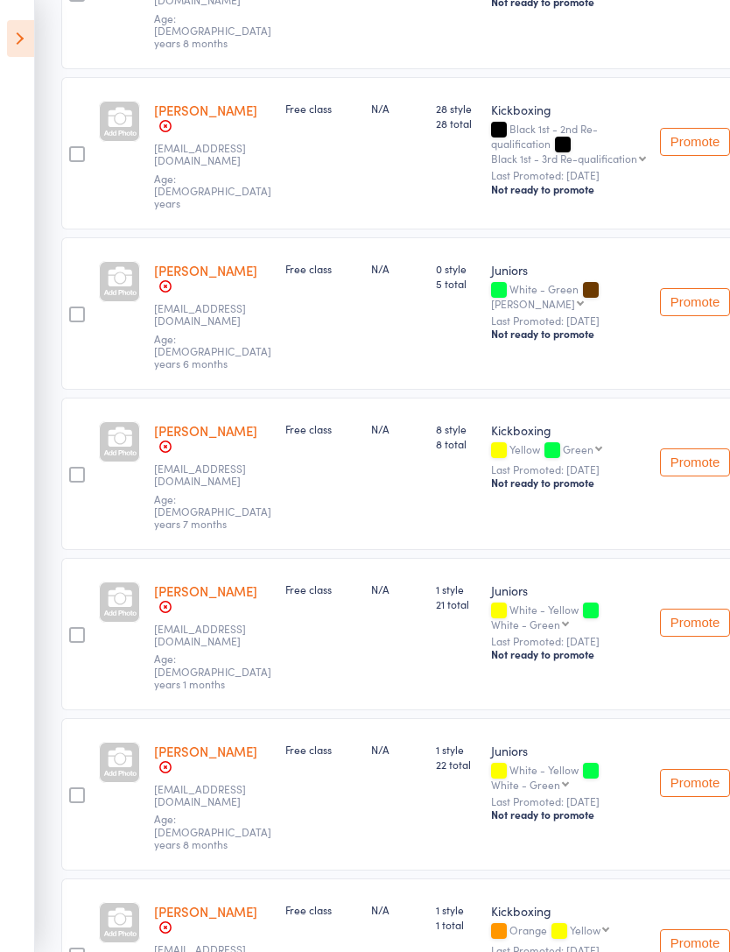
click at [0, 130] on aside "Events for 13 Sep, 2025 13 Sep, 2025 September 2025 Sun Mon Tue Wed Thu Fri Sat…" at bounding box center [17, 476] width 35 height 952
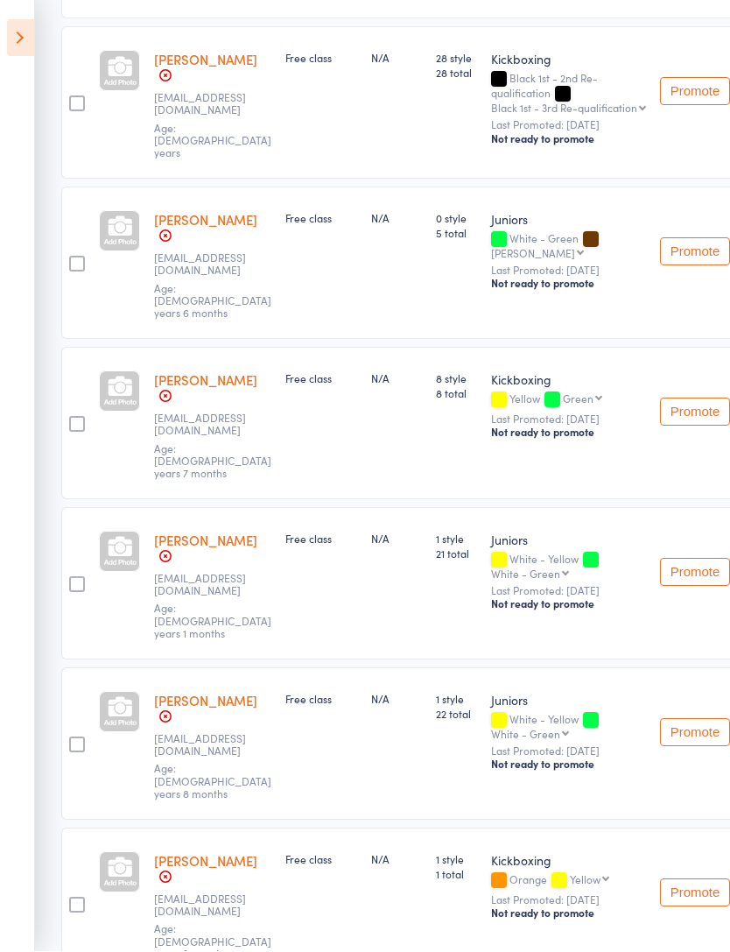
scroll to position [991, 0]
